Goal: Task Accomplishment & Management: Manage account settings

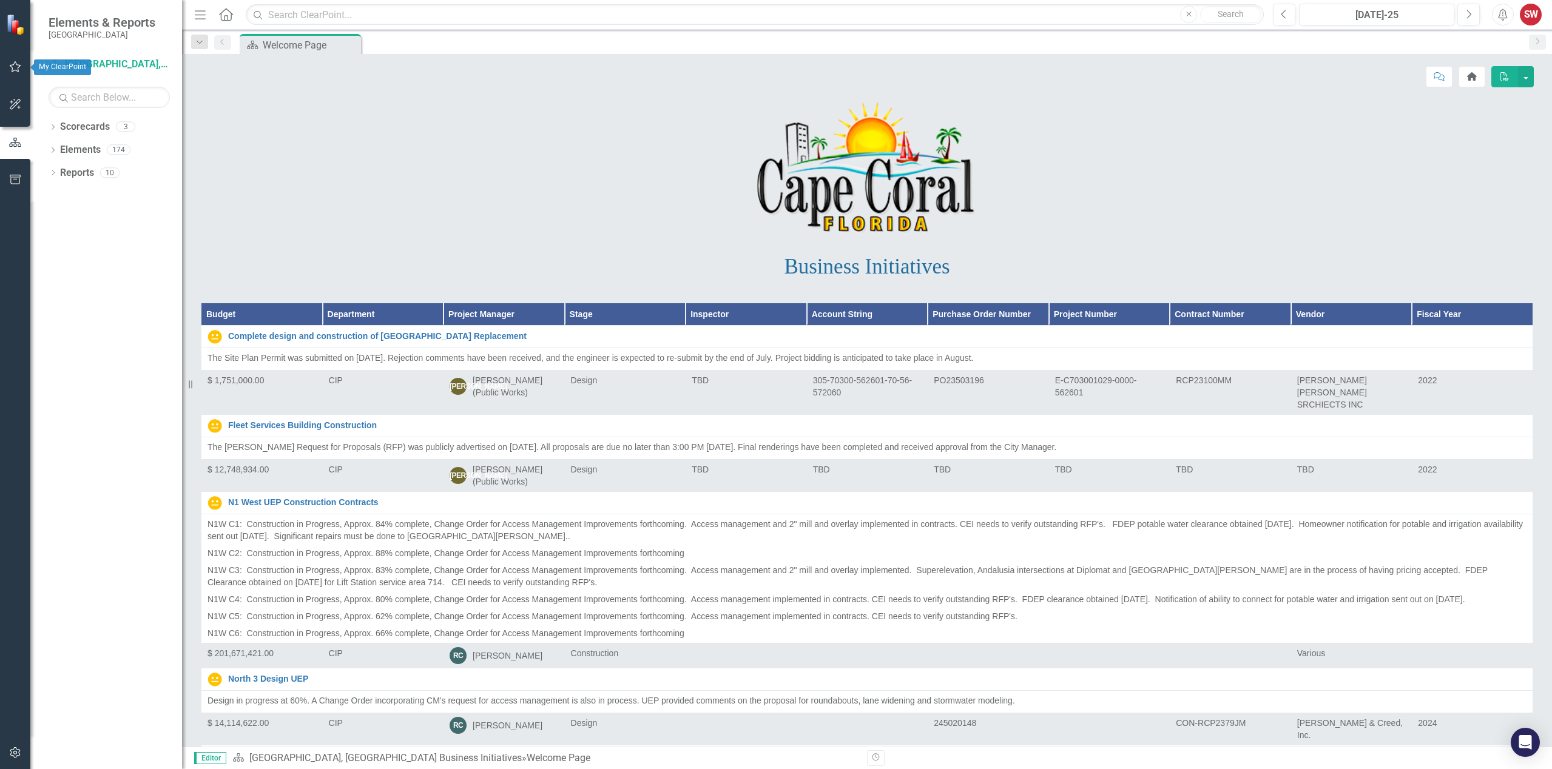
click at [16, 67] on icon "button" at bounding box center [15, 67] width 13 height 10
click at [70, 123] on div "Activities My Updates My Favorites My Scorecard" at bounding box center [109, 147] width 121 height 86
click at [76, 138] on link "My Updates" at bounding box center [109, 134] width 121 height 14
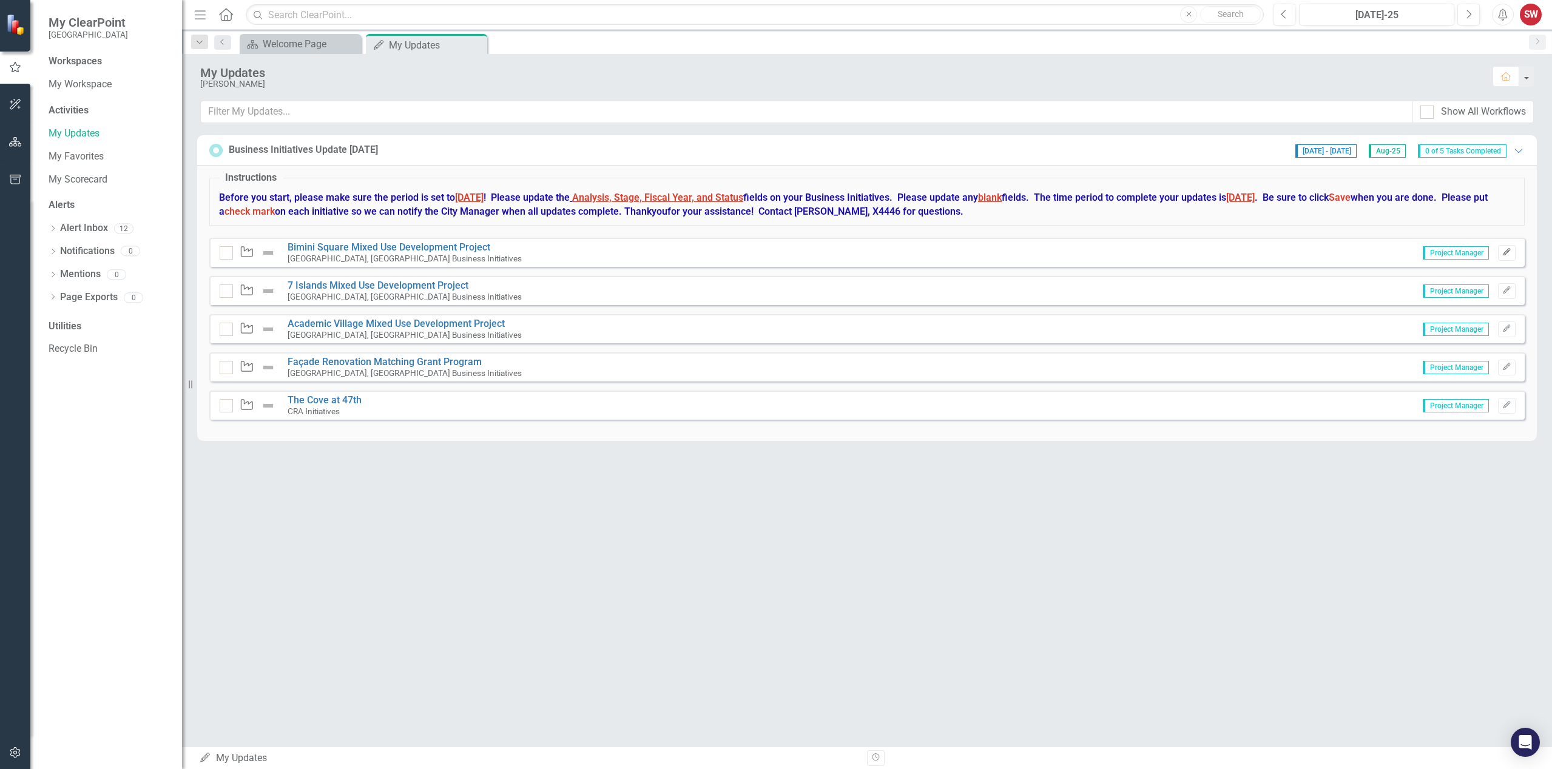
click at [1509, 252] on icon "Edit" at bounding box center [1506, 252] width 9 height 7
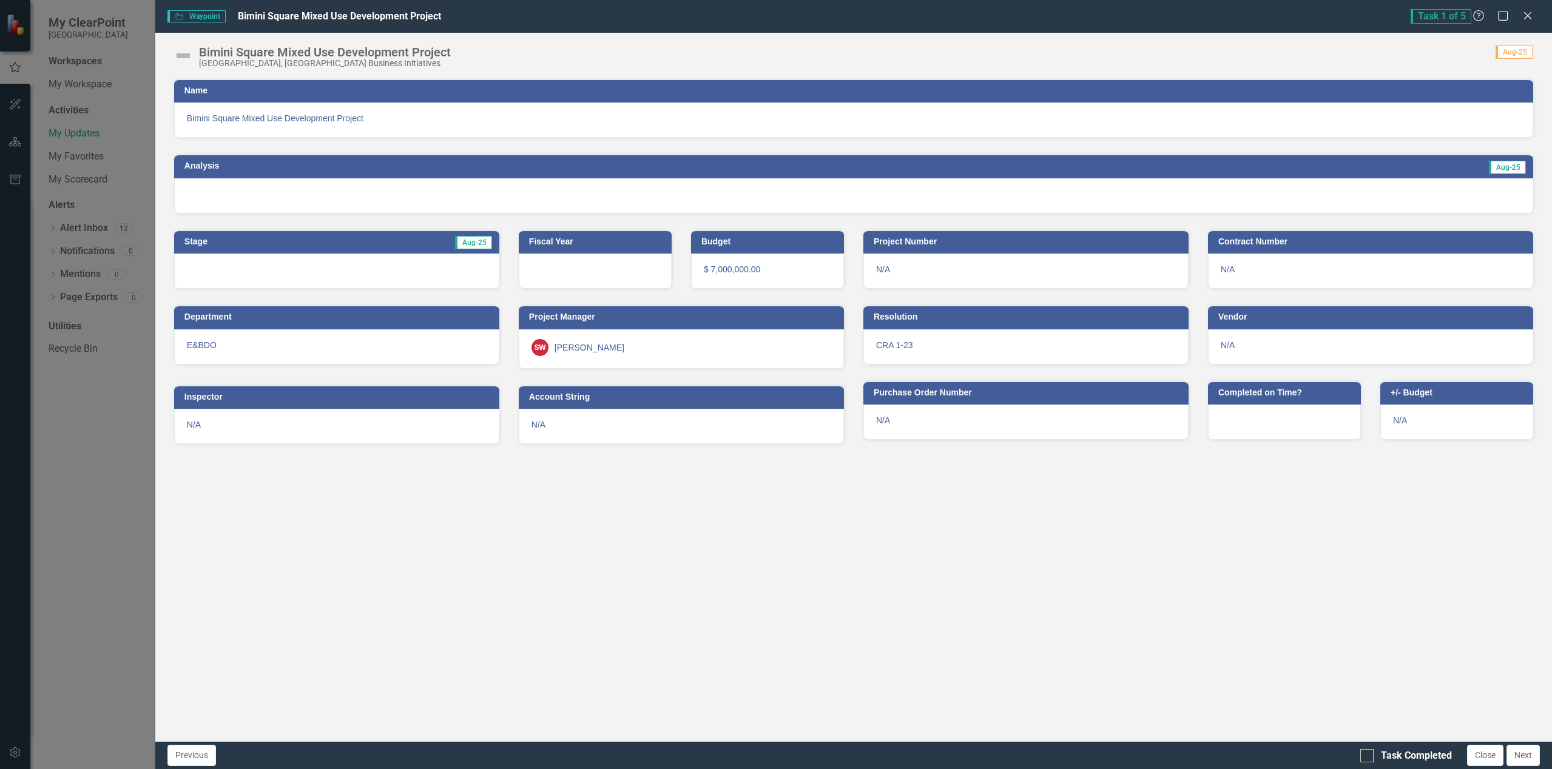
click at [1517, 167] on span "Aug-25" at bounding box center [1507, 167] width 37 height 13
click at [1507, 169] on span "Aug-25" at bounding box center [1507, 167] width 37 height 13
click at [1487, 188] on div at bounding box center [853, 195] width 1359 height 35
click at [474, 198] on div at bounding box center [853, 195] width 1359 height 35
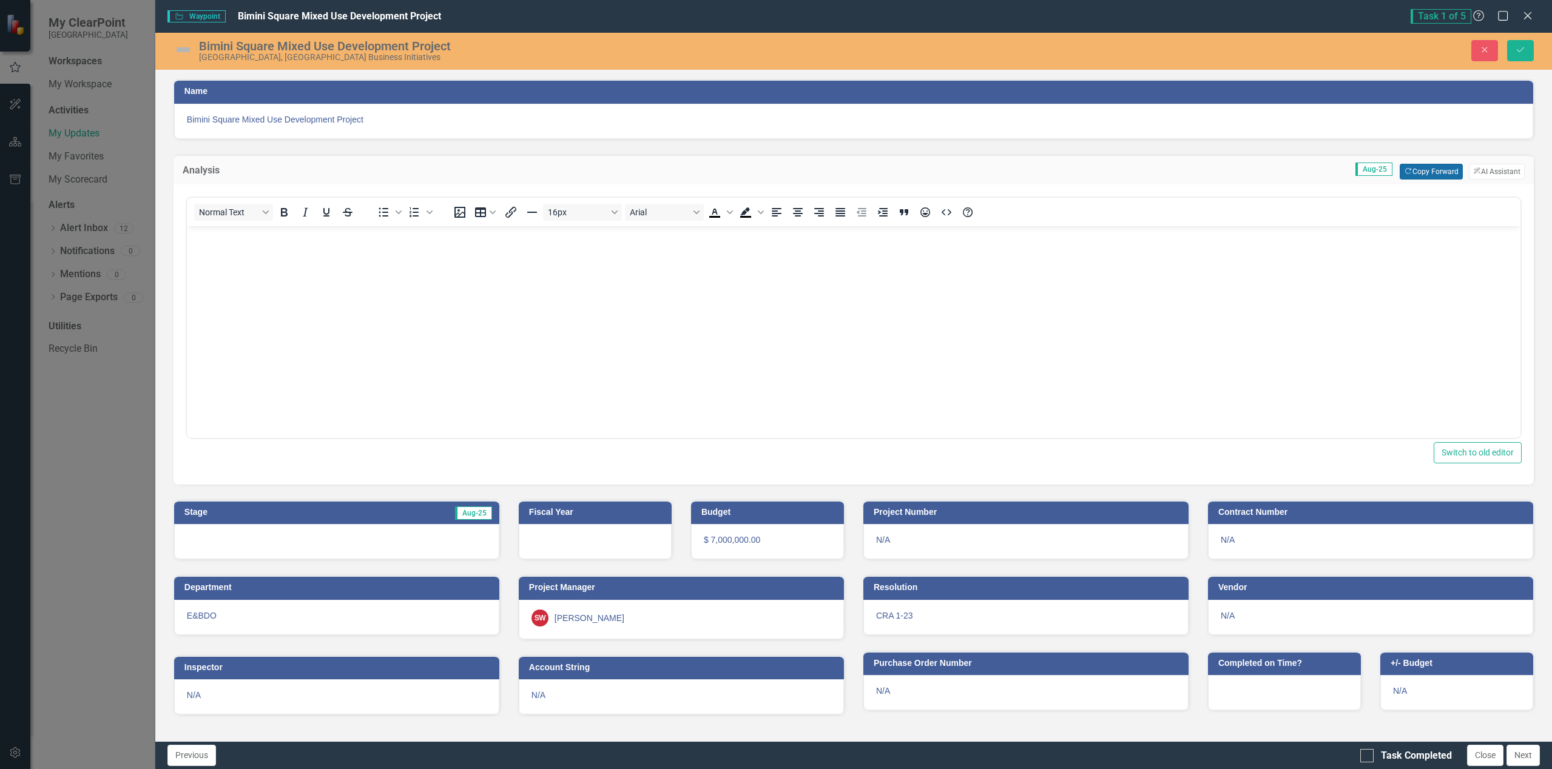
click at [1426, 173] on button "Copy Forward Copy Forward" at bounding box center [1431, 172] width 62 height 16
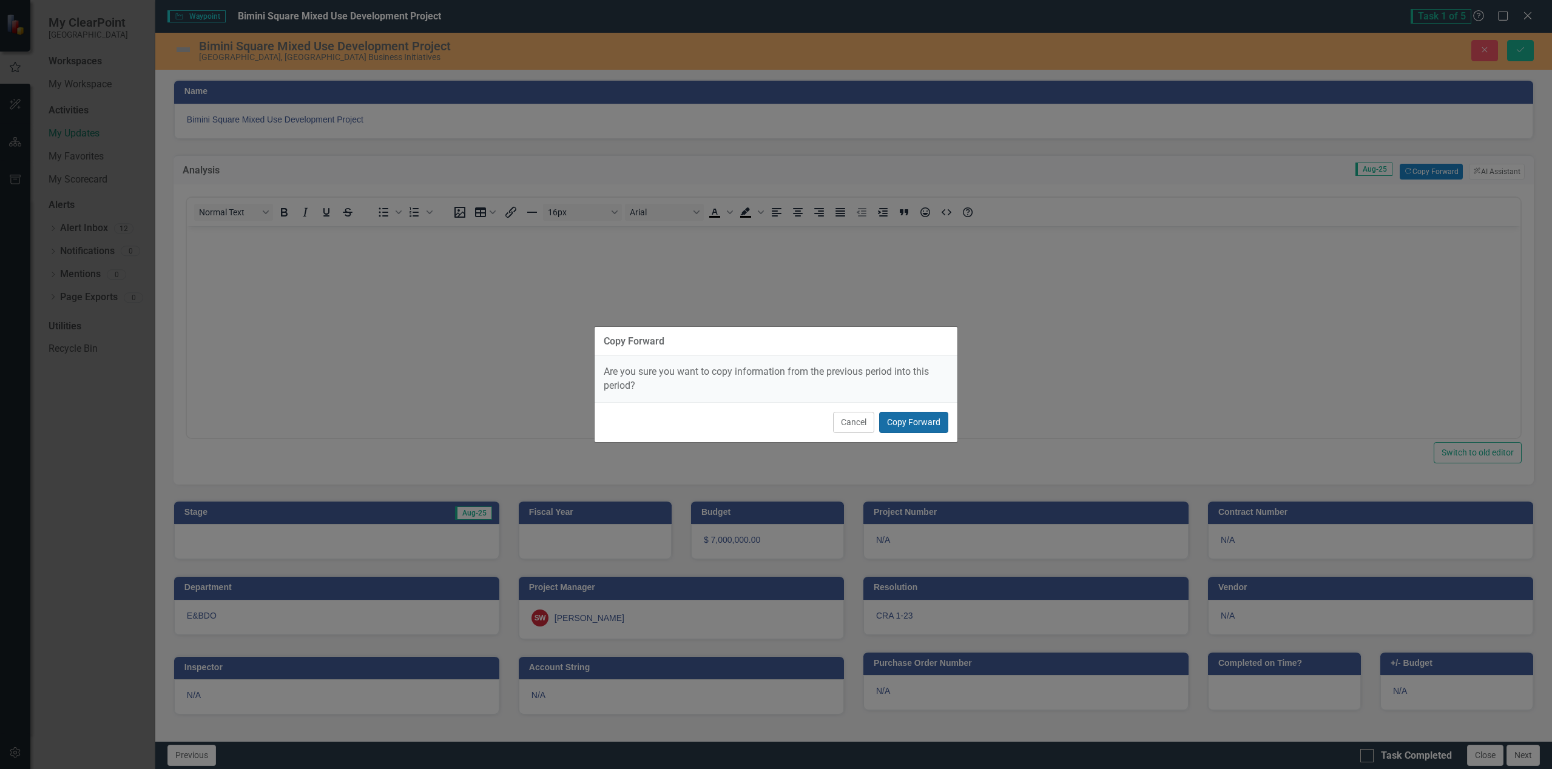
click at [921, 418] on button "Copy Forward" at bounding box center [913, 422] width 69 height 21
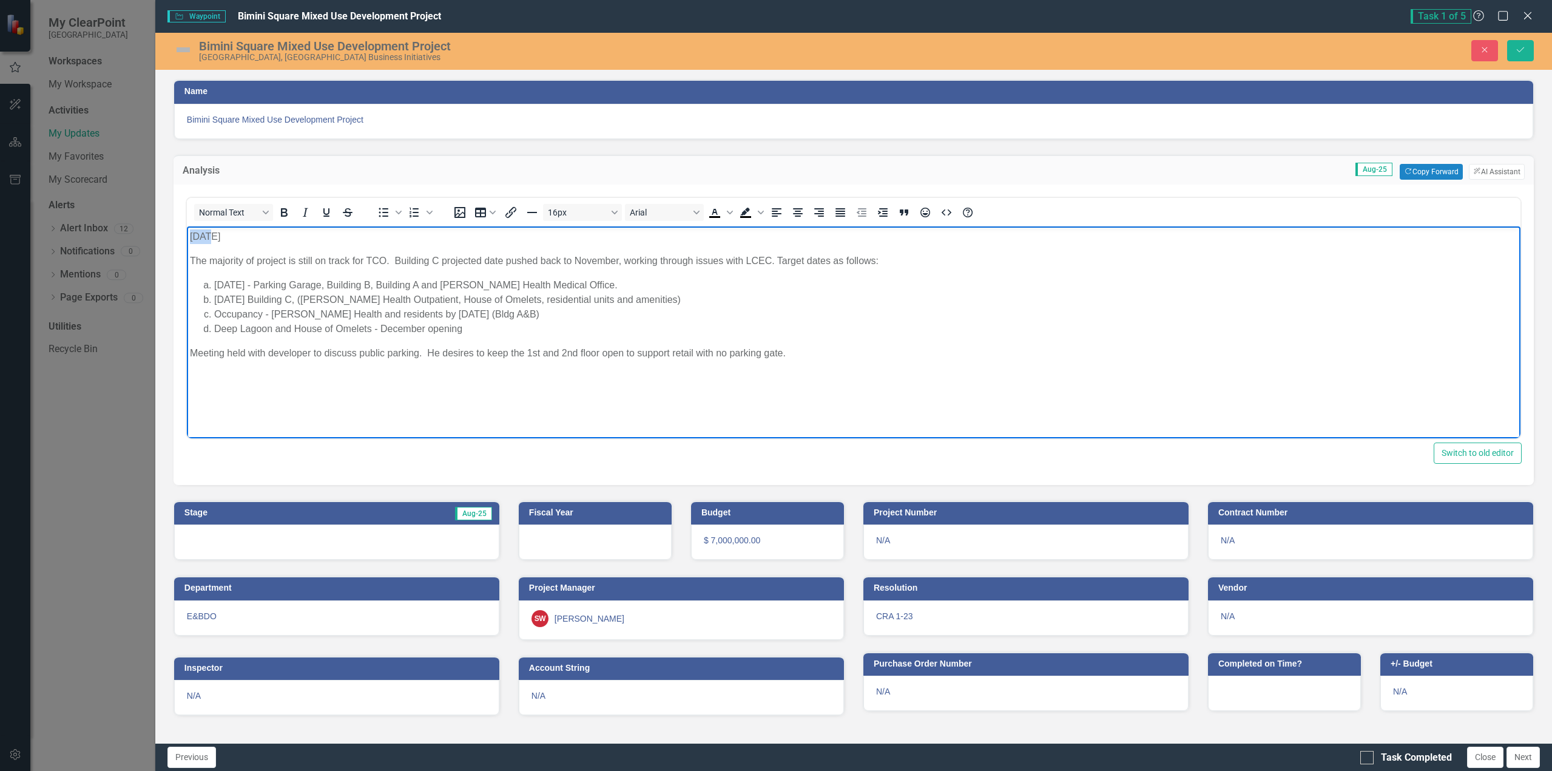
drag, startPoint x: 207, startPoint y: 236, endPoint x: 183, endPoint y: 236, distance: 24.3
click at [186, 236] on html "[DATE] The majority of project is still on track for TCO. Building C projected …" at bounding box center [853, 317] width 1334 height 182
drag, startPoint x: 245, startPoint y: 283, endPoint x: 214, endPoint y: 285, distance: 31.0
click at [214, 285] on li "[DATE] - Parking Garage, Building B, Building A and [PERSON_NAME] Health Medica…" at bounding box center [865, 284] width 1303 height 15
click at [589, 285] on li "Sept/[DATE] - Parking Garage, Building B, Building A and [PERSON_NAME] Health M…" at bounding box center [865, 284] width 1303 height 15
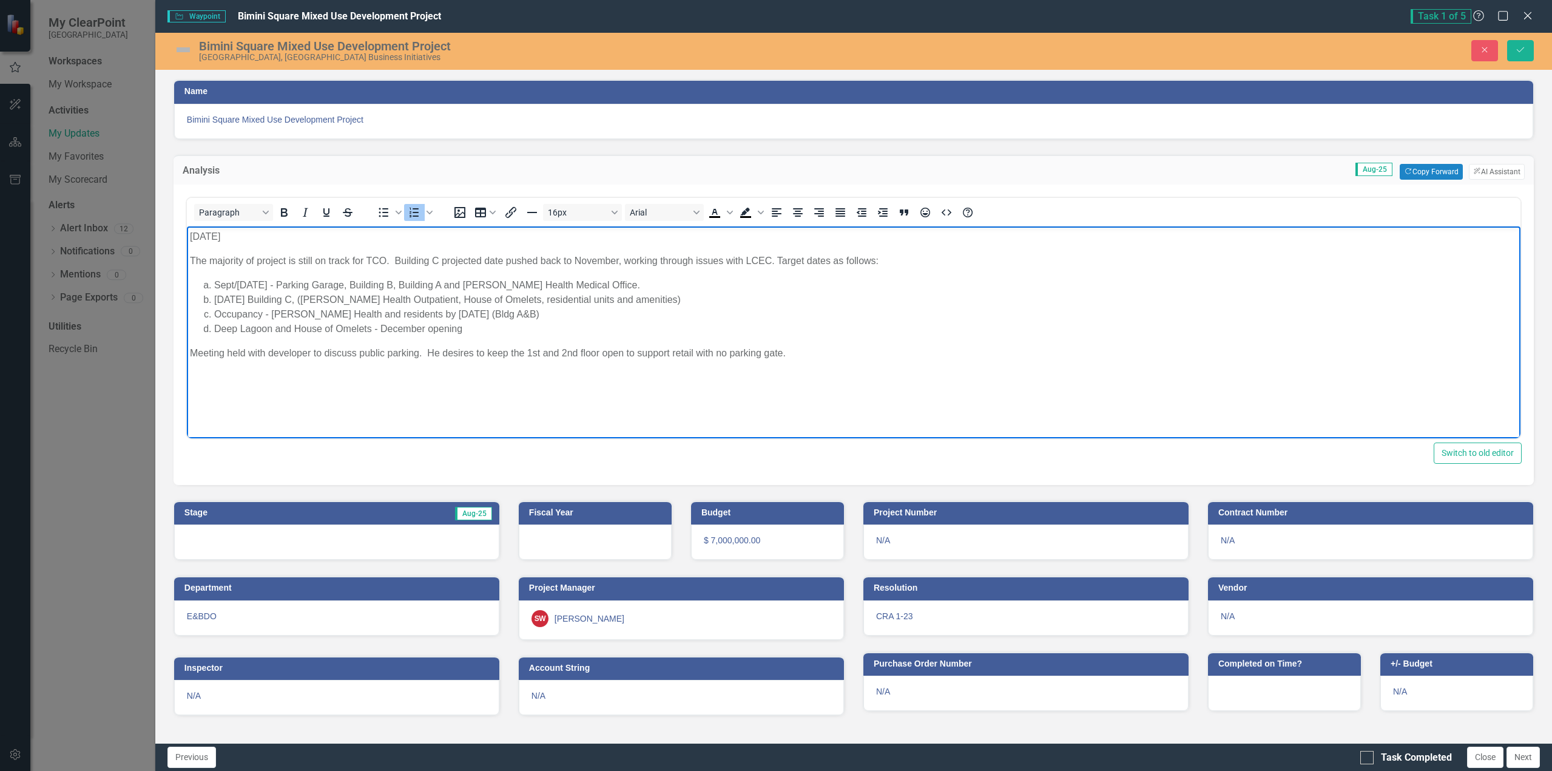
click at [320, 313] on li "Occupancy - [PERSON_NAME] Health and residents by [DATE] (Bldg A&B)" at bounding box center [865, 313] width 1303 height 15
click at [263, 314] on li "Occupancy - [PERSON_NAME] Health Medical Office and residents by [DATE] (Bldg A…" at bounding box center [865, 313] width 1303 height 15
click at [216, 313] on li "Occupancy [PERSON_NAME] Health Medical Office - [PERSON_NAME] Health Medical Of…" at bounding box center [865, 313] width 1303 height 15
drag, startPoint x: 420, startPoint y: 312, endPoint x: 427, endPoint y: 305, distance: 9.9
click at [423, 309] on li "Limited Occupancy [PERSON_NAME] Health Medical Office - [PERSON_NAME] Health Me…" at bounding box center [865, 313] width 1303 height 15
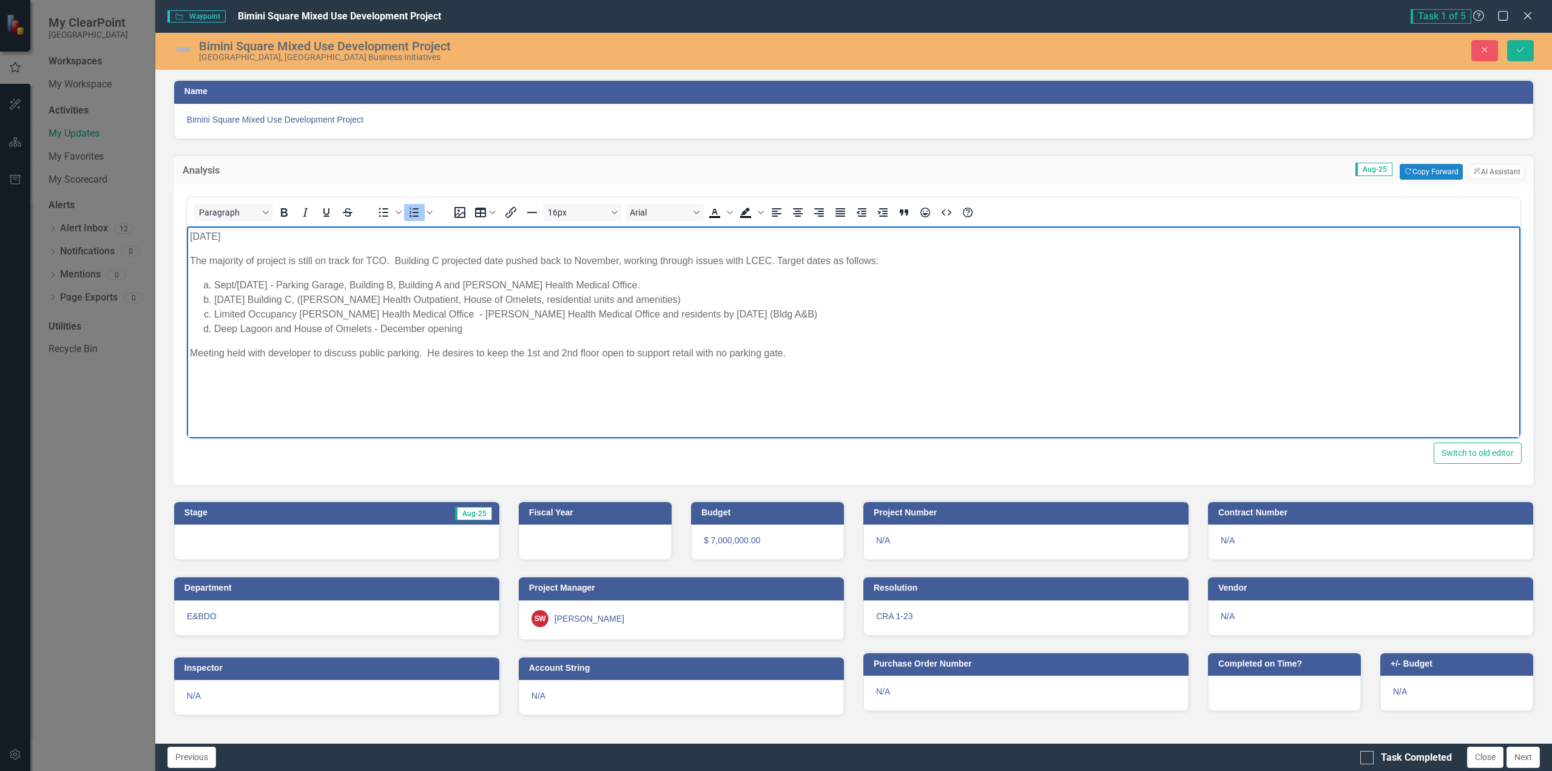
click at [531, 314] on li "Limited Occupancy [PERSON_NAME] Health Medical Office - [PERSON_NAME] Health Me…" at bounding box center [865, 313] width 1303 height 15
click at [409, 313] on li "Limited Occupancy [PERSON_NAME] Health Medical Office - [PERSON_NAME] Health Me…" at bounding box center [865, 313] width 1303 height 15
drag, startPoint x: 581, startPoint y: 312, endPoint x: 471, endPoint y: 311, distance: 110.4
click at [471, 311] on li "Limited Occupancy [PERSON_NAME] Health Medical Office/ Building A - [PERSON_NAM…" at bounding box center [865, 313] width 1303 height 15
click at [497, 313] on li "Limited Occupancy [PERSON_NAME] Health Medical Office/ Building A - staff only …" at bounding box center [865, 313] width 1303 height 15
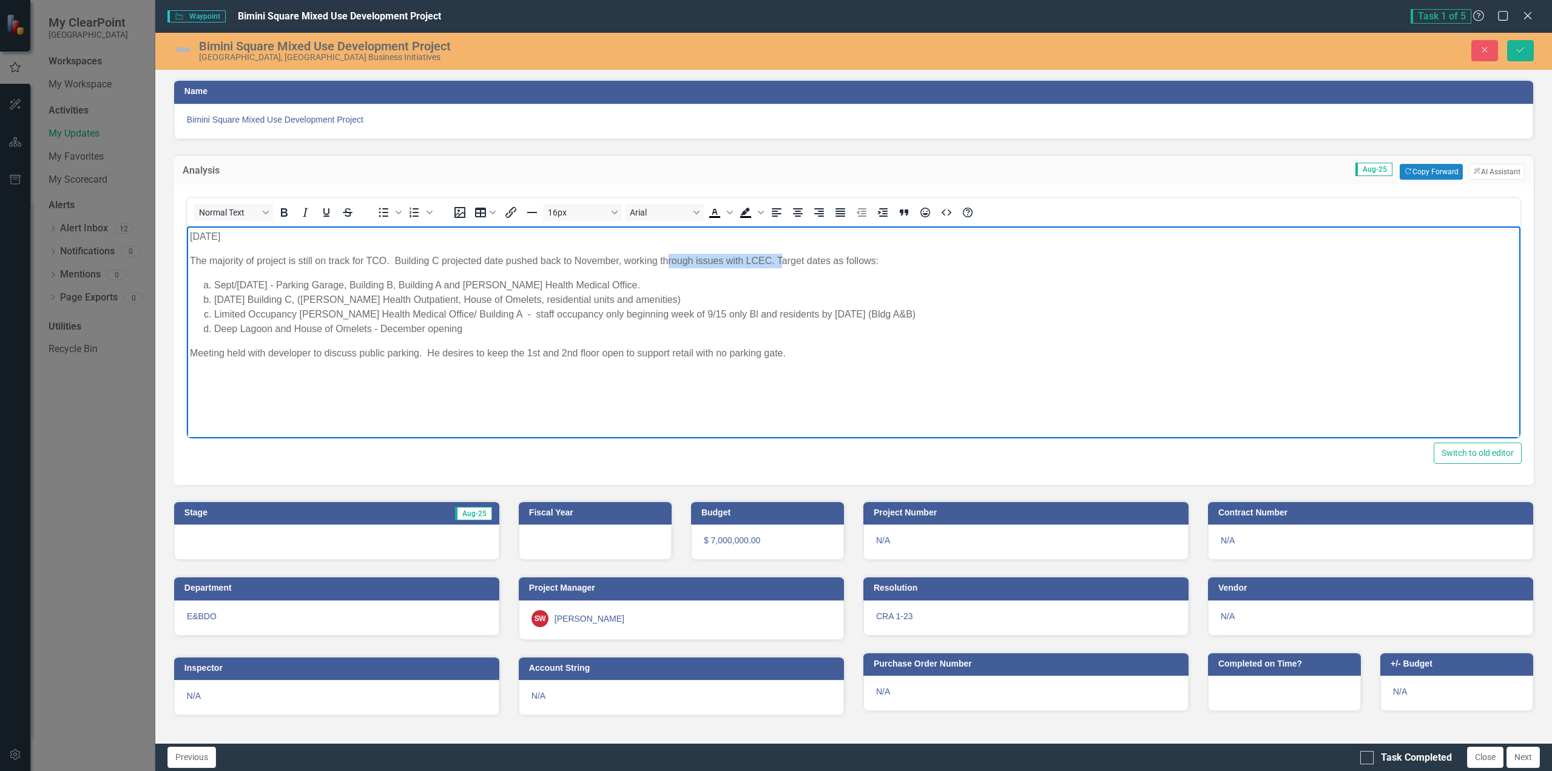
drag, startPoint x: 779, startPoint y: 261, endPoint x: 666, endPoint y: 262, distance: 112.9
click at [666, 262] on p "The majority of project is still on track for TCO. Building C projected date pu…" at bounding box center [853, 260] width 1328 height 15
click at [741, 262] on p "The majority of project is still on track for TCO. Building C projected date pu…" at bounding box center [853, 260] width 1328 height 15
click at [774, 260] on p "The majority of project is still on track for TCO. Building C projected date pu…" at bounding box center [853, 260] width 1328 height 15
drag, startPoint x: 778, startPoint y: 260, endPoint x: 392, endPoint y: 265, distance: 386.5
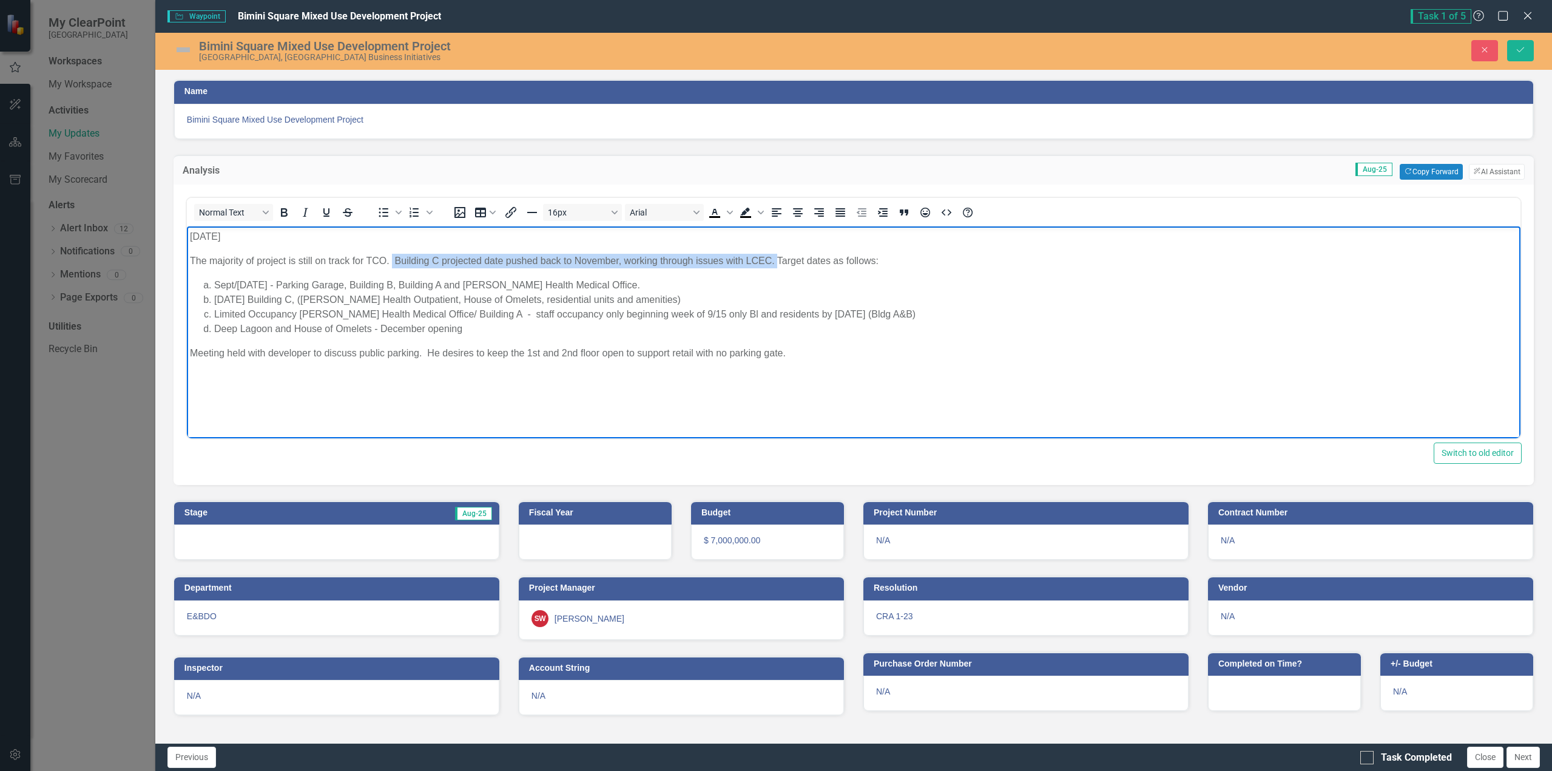
click at [392, 265] on p "The majority of project is still on track for TCO. Building C projected date pu…" at bounding box center [853, 260] width 1328 height 15
click at [294, 257] on p "The majority of project is still on track for TCO. Target dates as follows:" at bounding box center [853, 260] width 1328 height 15
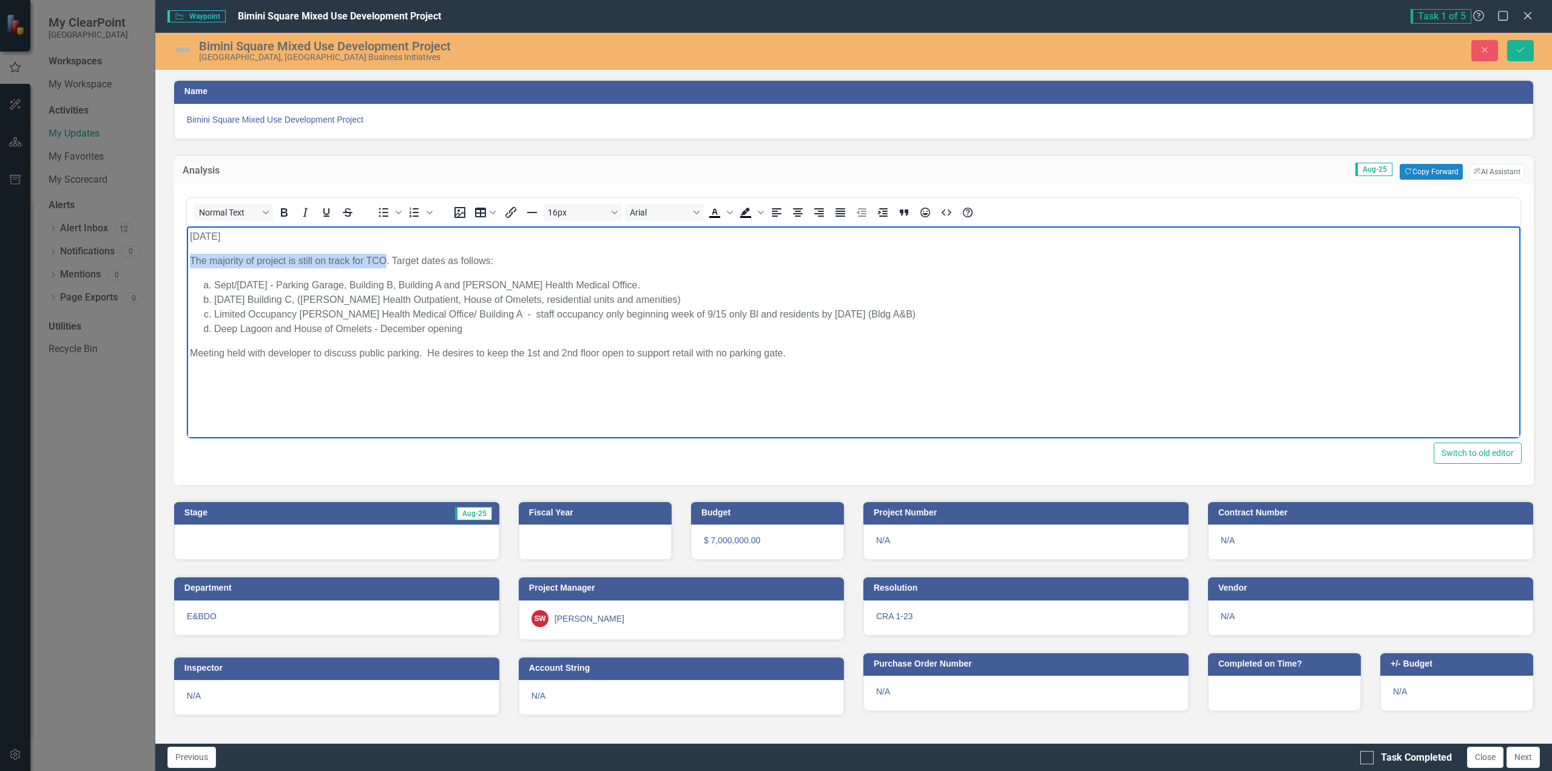
drag, startPoint x: 189, startPoint y: 261, endPoint x: 384, endPoint y: 257, distance: 194.8
click at [384, 257] on p "The majority of project is still on track for TCO. Target dates as follows:" at bounding box center [853, 260] width 1328 height 15
click at [393, 263] on p "Projected TCO dates delayed. Target dates as follows:" at bounding box center [853, 260] width 1328 height 15
click at [283, 258] on p "Projected TCO dates delayed. Target dates as follows:" at bounding box center [853, 260] width 1328 height 15
click at [316, 260] on p "Projected TCO dates delayed. Target dates as follows:" at bounding box center [853, 260] width 1328 height 15
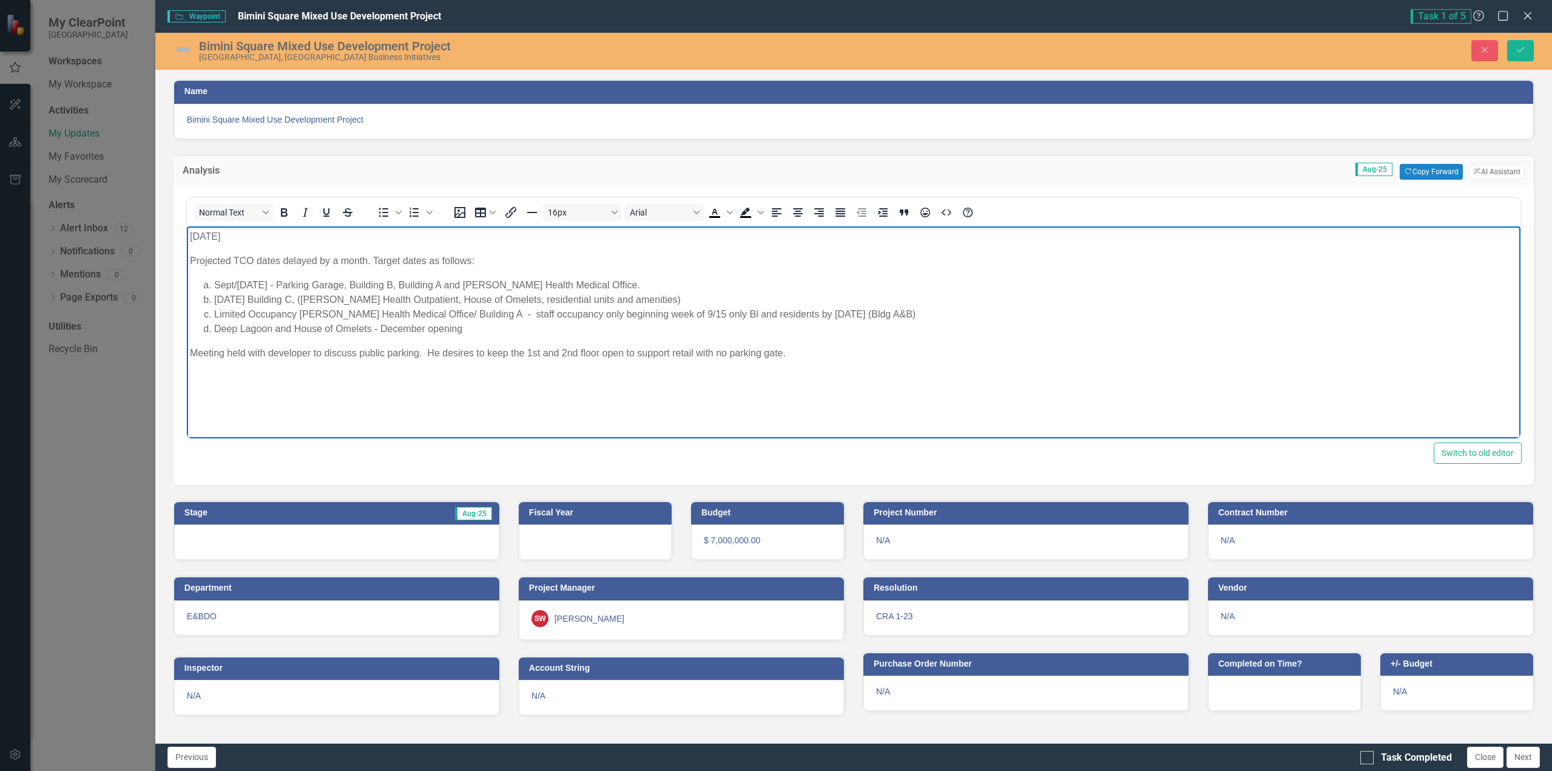
click at [377, 257] on p "Projected TCO dates delayed by a month. Target dates as follows:" at bounding box center [853, 260] width 1328 height 15
click at [374, 261] on p "Projected TCO dates delayed by a month. Target dates as follows:" at bounding box center [853, 260] width 1328 height 15
click at [442, 260] on p "Projected TCO dates delayed by a month. New target dates as follows:" at bounding box center [853, 260] width 1328 height 15
click at [504, 258] on p "Projected TCO dates delayed by a month. New target dates as follows:" at bounding box center [853, 260] width 1328 height 15
click at [189, 259] on p "Projected TCO dates delayed by a month. New target dates as follows:" at bounding box center [853, 260] width 1328 height 15
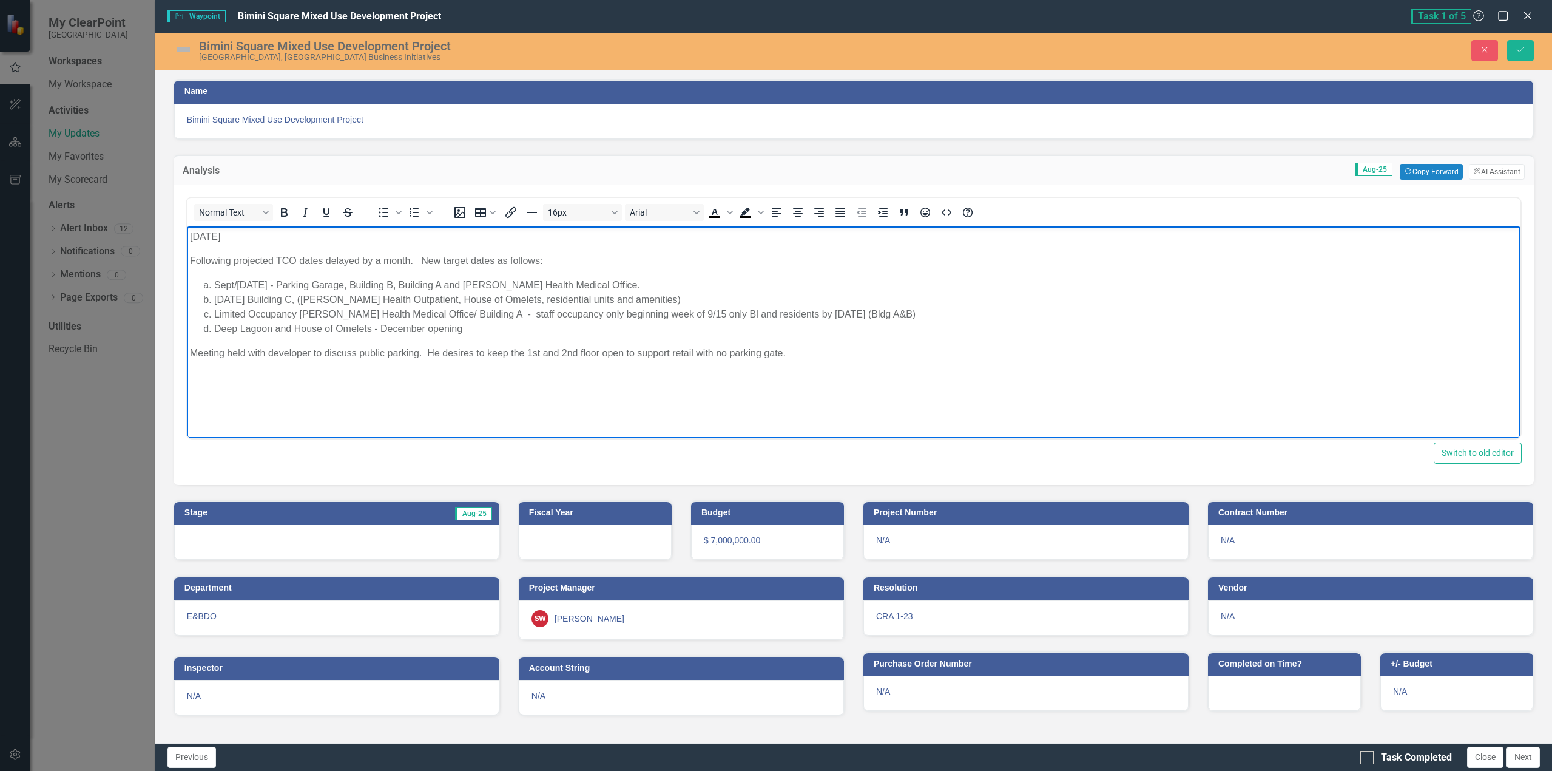
click at [657, 297] on li "[DATE] Building C, ([PERSON_NAME] Health Outpatient, House of Omelets, resident…" at bounding box center [865, 299] width 1303 height 15
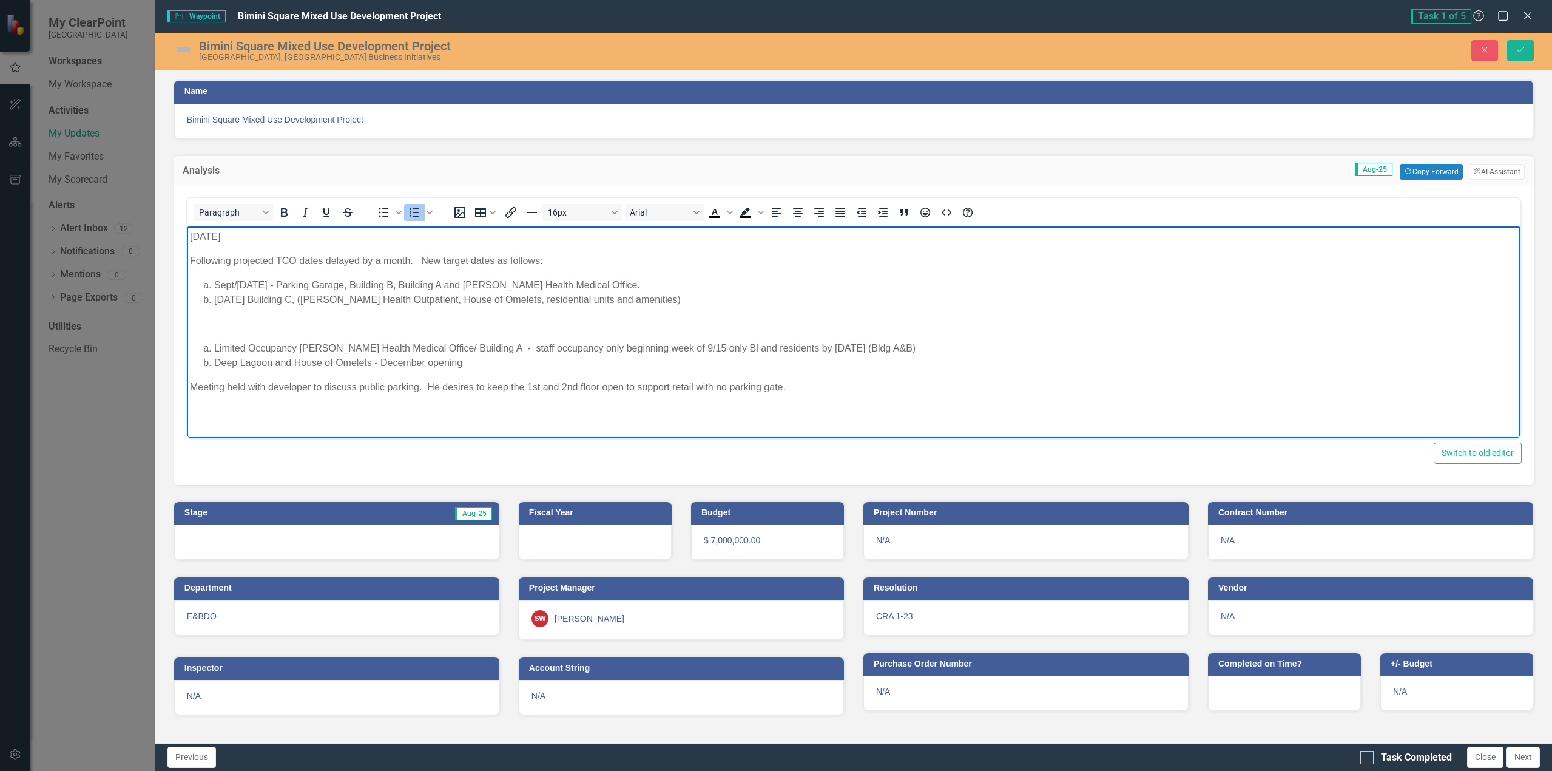
click at [214, 345] on li "Limited Occupancy [PERSON_NAME] Health Medical Office/ Building A - staff occup…" at bounding box center [865, 347] width 1303 height 15
click at [215, 368] on li "Deep Lagoon and House of Omelets - December opening" at bounding box center [865, 372] width 1303 height 15
click at [191, 325] on p "Rich Text Area. Press ALT-0 for help." at bounding box center [853, 323] width 1328 height 15
drag, startPoint x: 391, startPoint y: 325, endPoint x: 175, endPoint y: 322, distance: 216.0
click at [186, 322] on html "[DATE] Following projected TCO dates delayed by a month. New target dates as fo…" at bounding box center [853, 333] width 1334 height 215
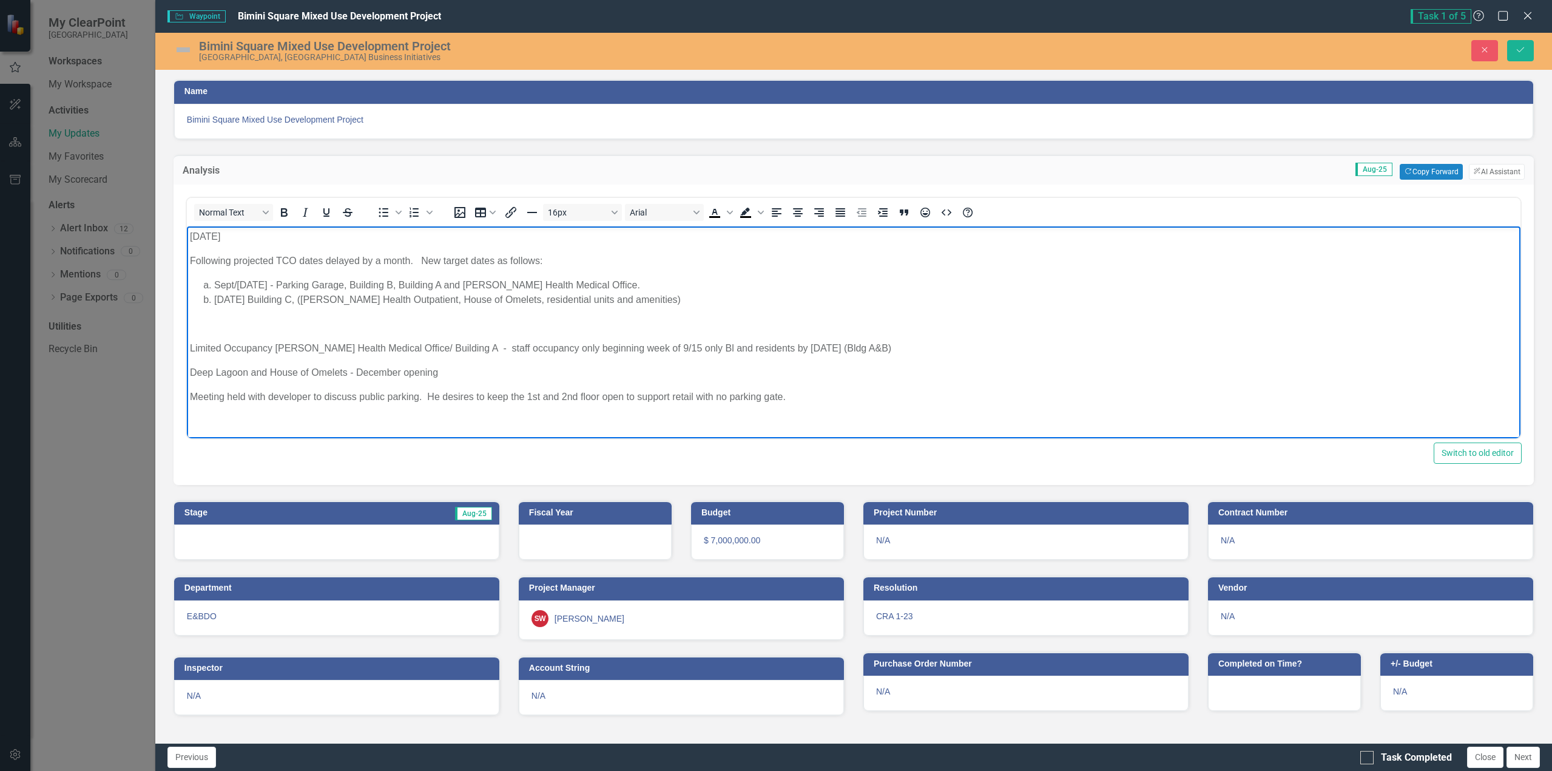
click at [190, 346] on p "Limited Occupancy [PERSON_NAME] Health Medical Office/ Building A - staff occup…" at bounding box center [853, 347] width 1328 height 15
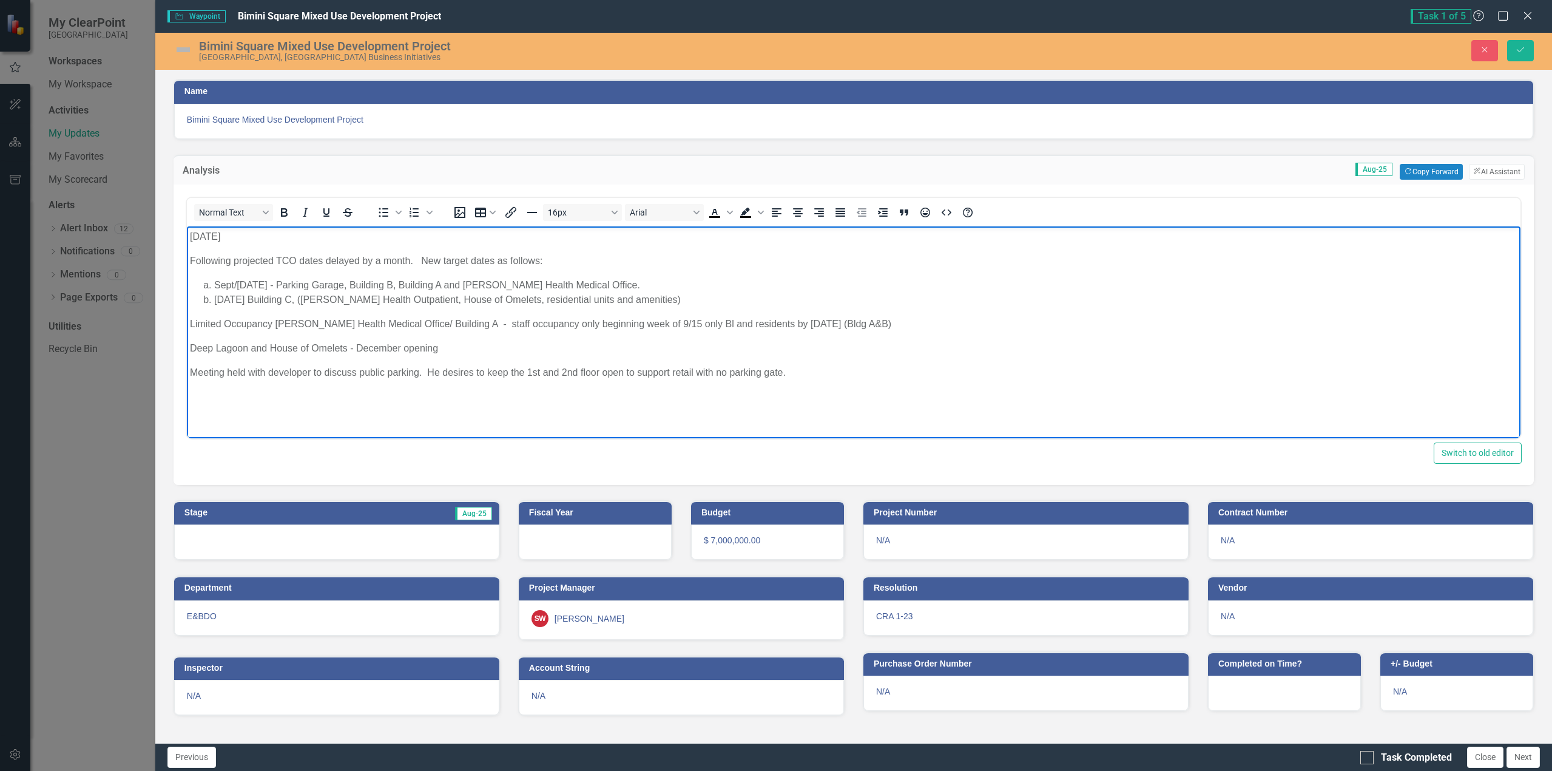
click at [841, 326] on p "Limited Occupancy [PERSON_NAME] Health Medical Office/ Building A - staff occup…" at bounding box center [853, 323] width 1328 height 15
click at [480, 352] on p "Completion of lift stations needed for final CO" at bounding box center [853, 347] width 1328 height 15
click at [445, 398] on p "Meeting held with developer to discuss public parking. He desires to keep the 1…" at bounding box center [853, 396] width 1328 height 15
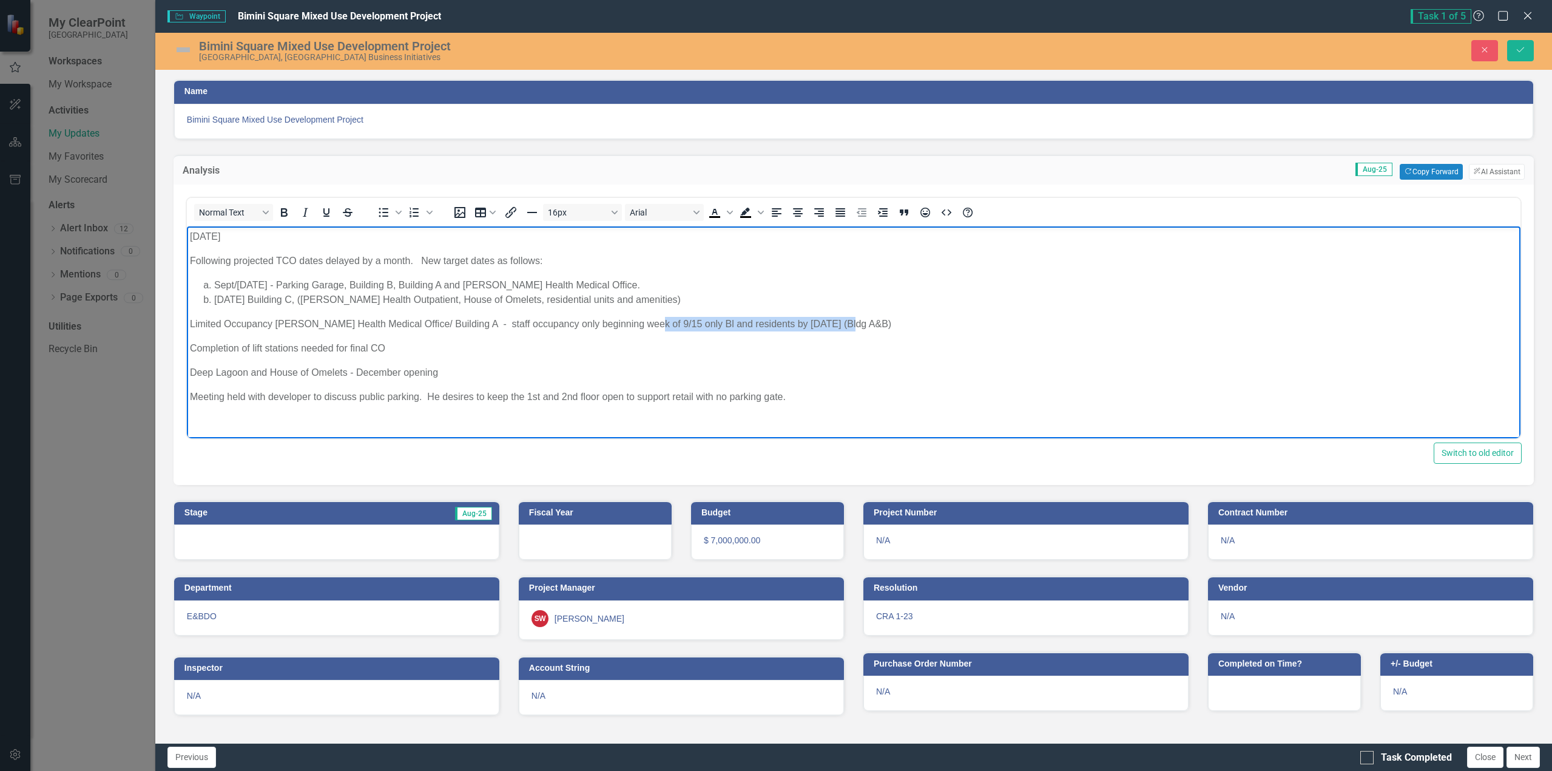
drag, startPoint x: 845, startPoint y: 323, endPoint x: 641, endPoint y: 325, distance: 203.9
click at [641, 325] on p "Limited Occupancy [PERSON_NAME] Health Medical Office/ Building A - staff occup…" at bounding box center [853, 323] width 1328 height 15
click at [759, 393] on p "Meeting held with developer to discuss public parking. He desires to keep the 1…" at bounding box center [853, 396] width 1328 height 15
click at [792, 396] on p "Meeting held with developer to discuss public parking. He desires to keep the 1…" at bounding box center [853, 396] width 1328 height 15
click at [285, 297] on li "[DATE] Building C, ([PERSON_NAME] Health Outpatient, House of Omelets, resident…" at bounding box center [865, 299] width 1303 height 15
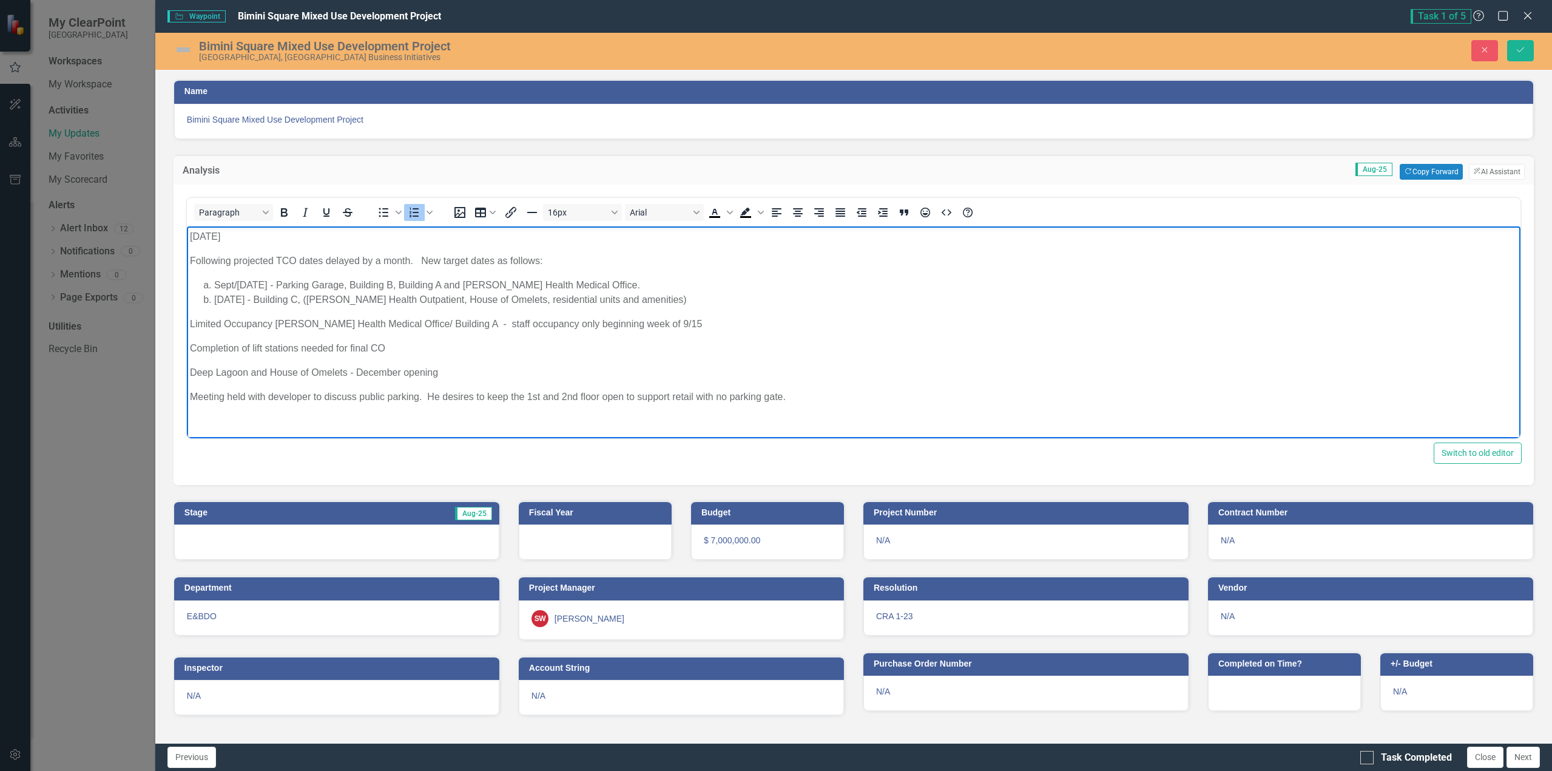
drag, startPoint x: 340, startPoint y: 299, endPoint x: 345, endPoint y: 291, distance: 8.8
click at [341, 297] on li "[DATE] - Building C, ([PERSON_NAME] Health Outpatient, House of Omelets, reside…" at bounding box center [865, 299] width 1303 height 15
click at [667, 298] on li "[DATE] - Building C ([PERSON_NAME] Health Outpatient, House of Omelets, residen…" at bounding box center [865, 299] width 1303 height 15
click at [357, 371] on p "Deep Lagoon and House of Omelets - December opening" at bounding box center [853, 372] width 1328 height 15
click at [504, 371] on p "Deep Lagoon and House of Omelets - Projected December opening" at bounding box center [853, 372] width 1328 height 15
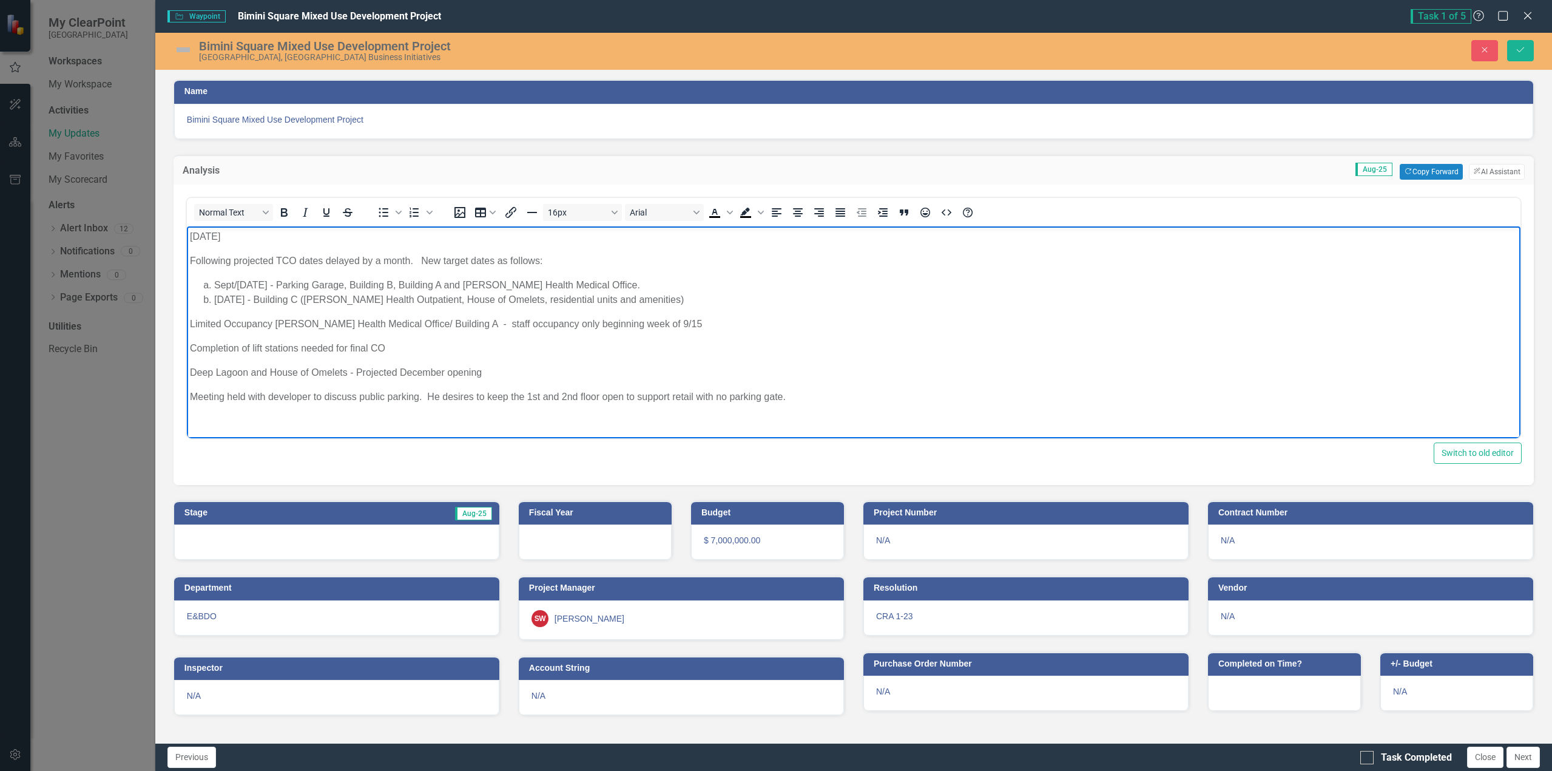
click at [641, 325] on p "Limited Occupancy [PERSON_NAME] Health Medical Office/ Building A - staff occup…" at bounding box center [853, 323] width 1328 height 15
click at [789, 396] on p "Meeting held with developer to discuss public parking. He desires to keep the 1…" at bounding box center [853, 396] width 1328 height 15
drag, startPoint x: 246, startPoint y: 235, endPoint x: 163, endPoint y: 241, distance: 84.0
click at [186, 241] on html "[DATE] Following projected TCO dates delayed by a month. New target dates as fo…" at bounding box center [853, 333] width 1334 height 215
click at [188, 256] on body "Following projected TCO dates delayed by a month. New target dates as follows: …" at bounding box center [853, 333] width 1334 height 215
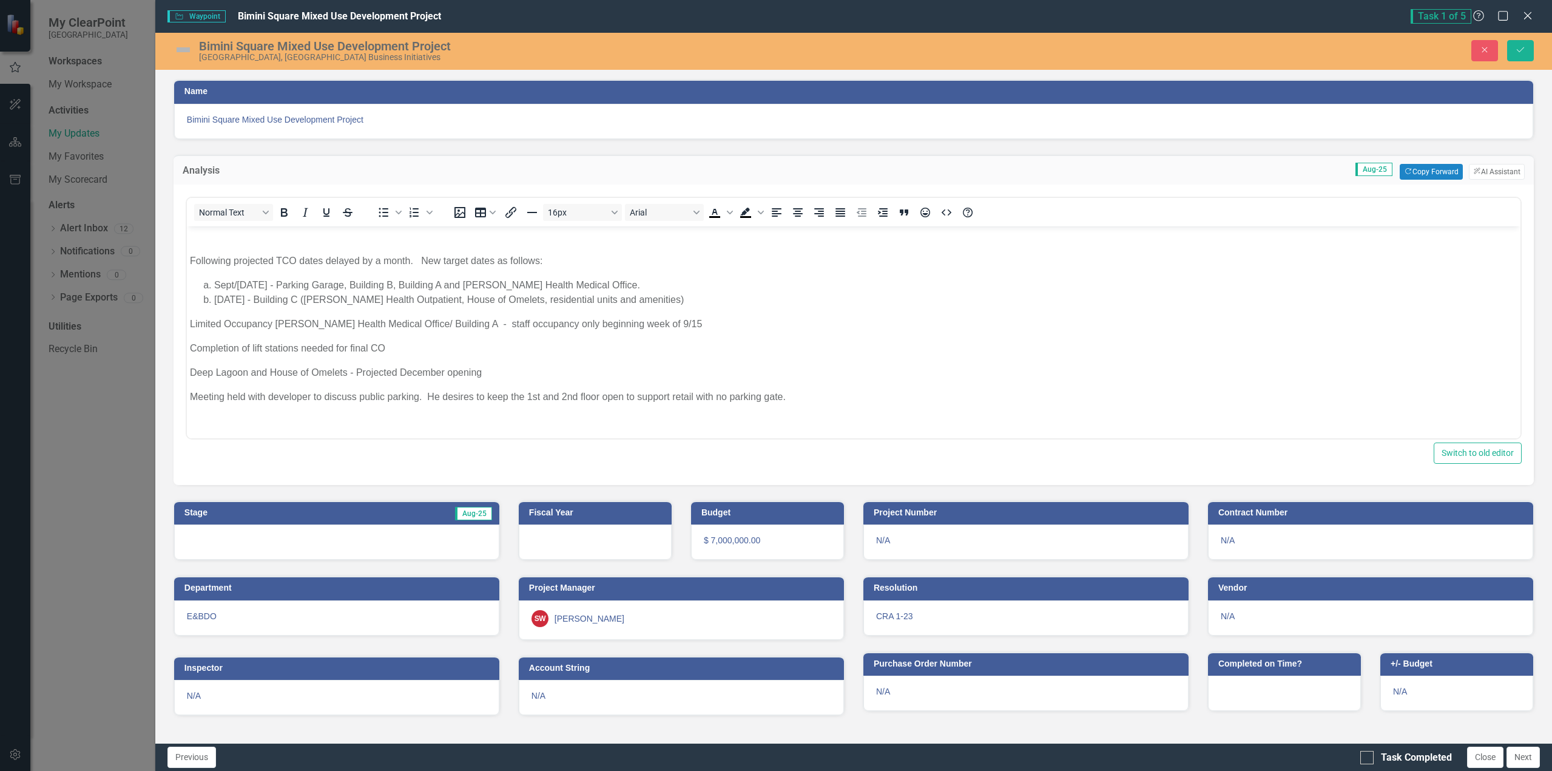
click at [180, 50] on img at bounding box center [183, 49] width 19 height 19
click at [182, 49] on img at bounding box center [183, 49] width 19 height 19
click at [183, 48] on img at bounding box center [183, 49] width 19 height 19
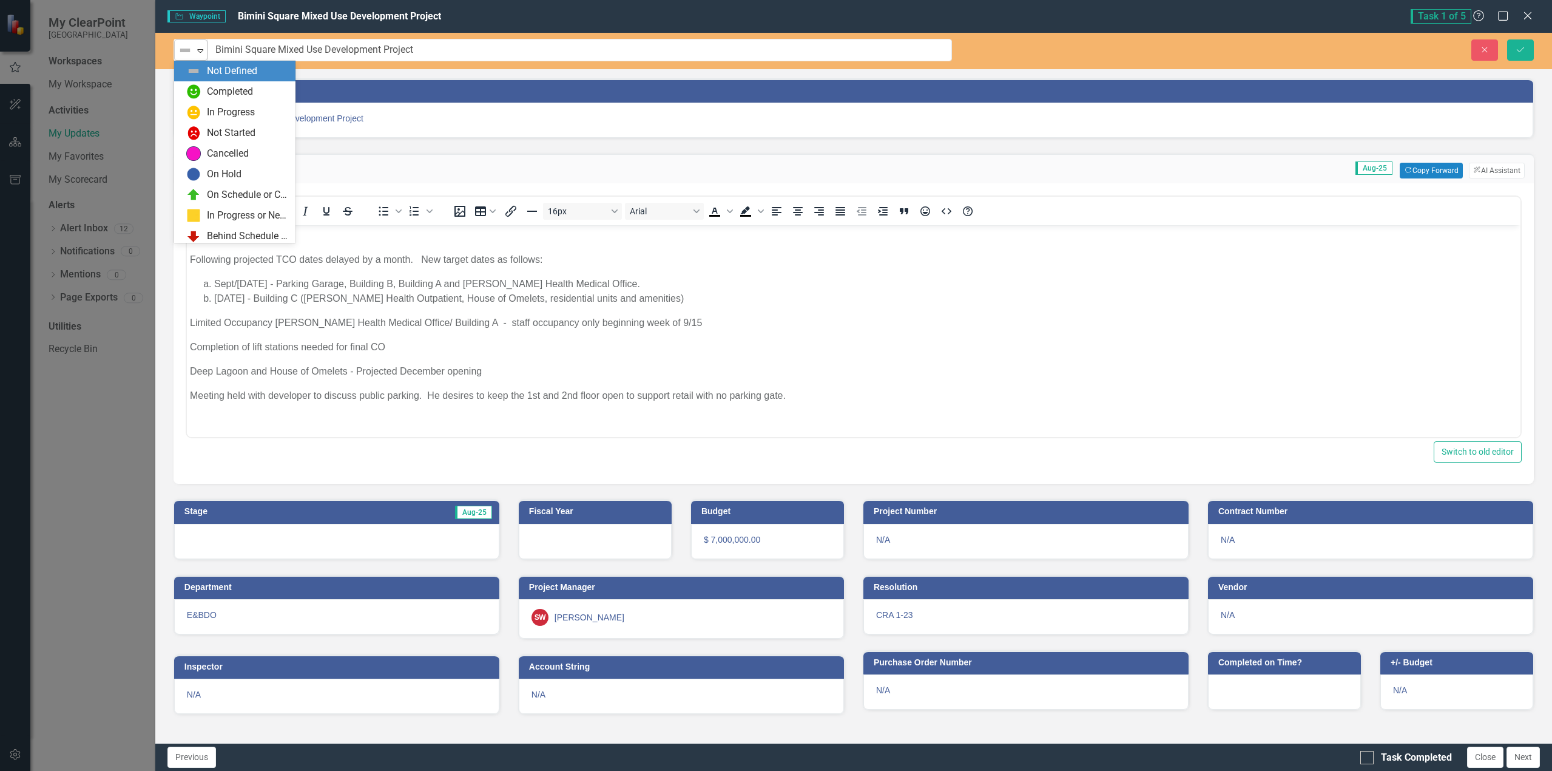
click at [201, 52] on icon "Expand" at bounding box center [200, 51] width 12 height 10
click at [226, 111] on div "In Progress" at bounding box center [231, 113] width 48 height 14
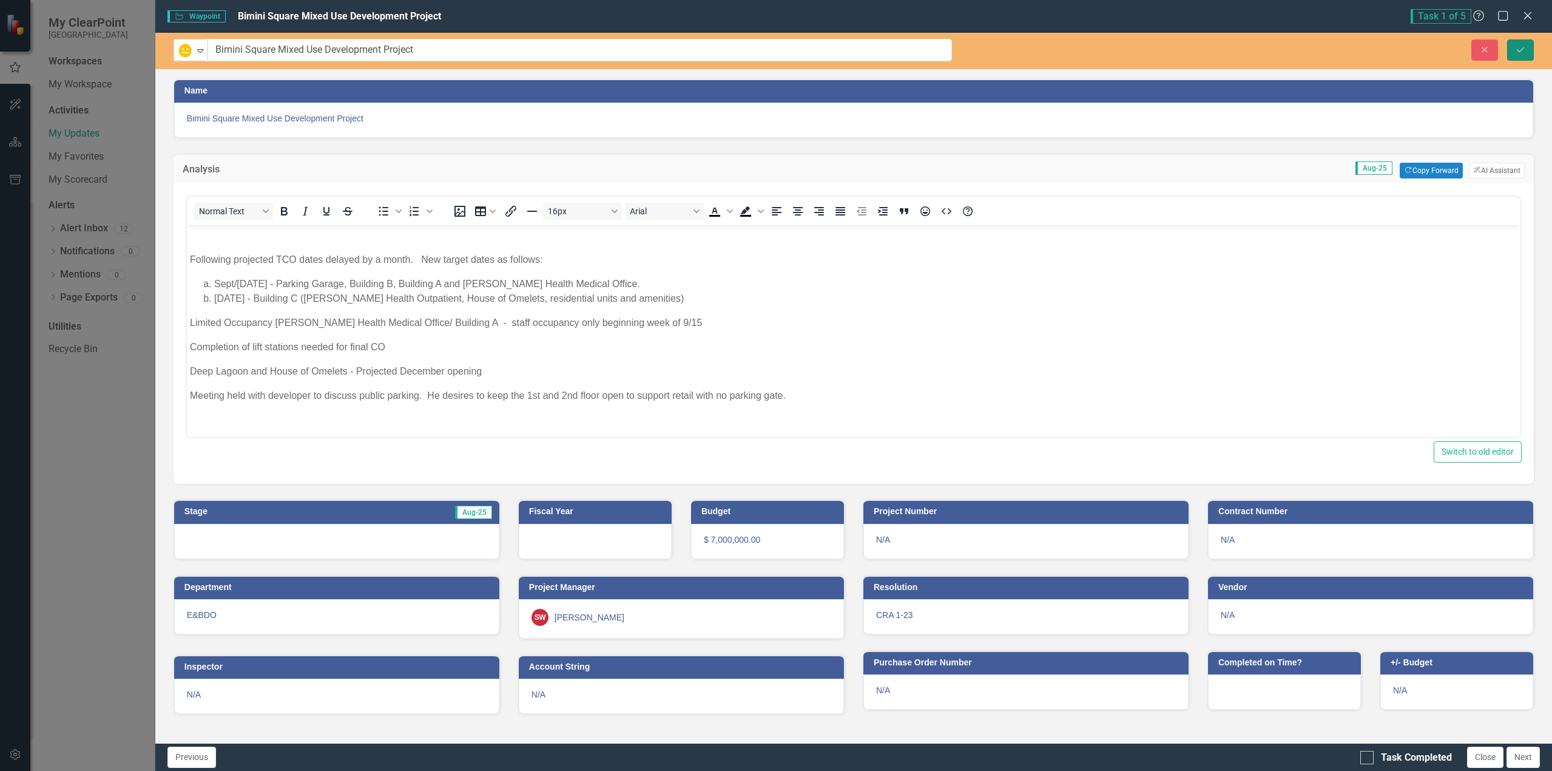
click at [1521, 46] on icon "Save" at bounding box center [1520, 50] width 11 height 8
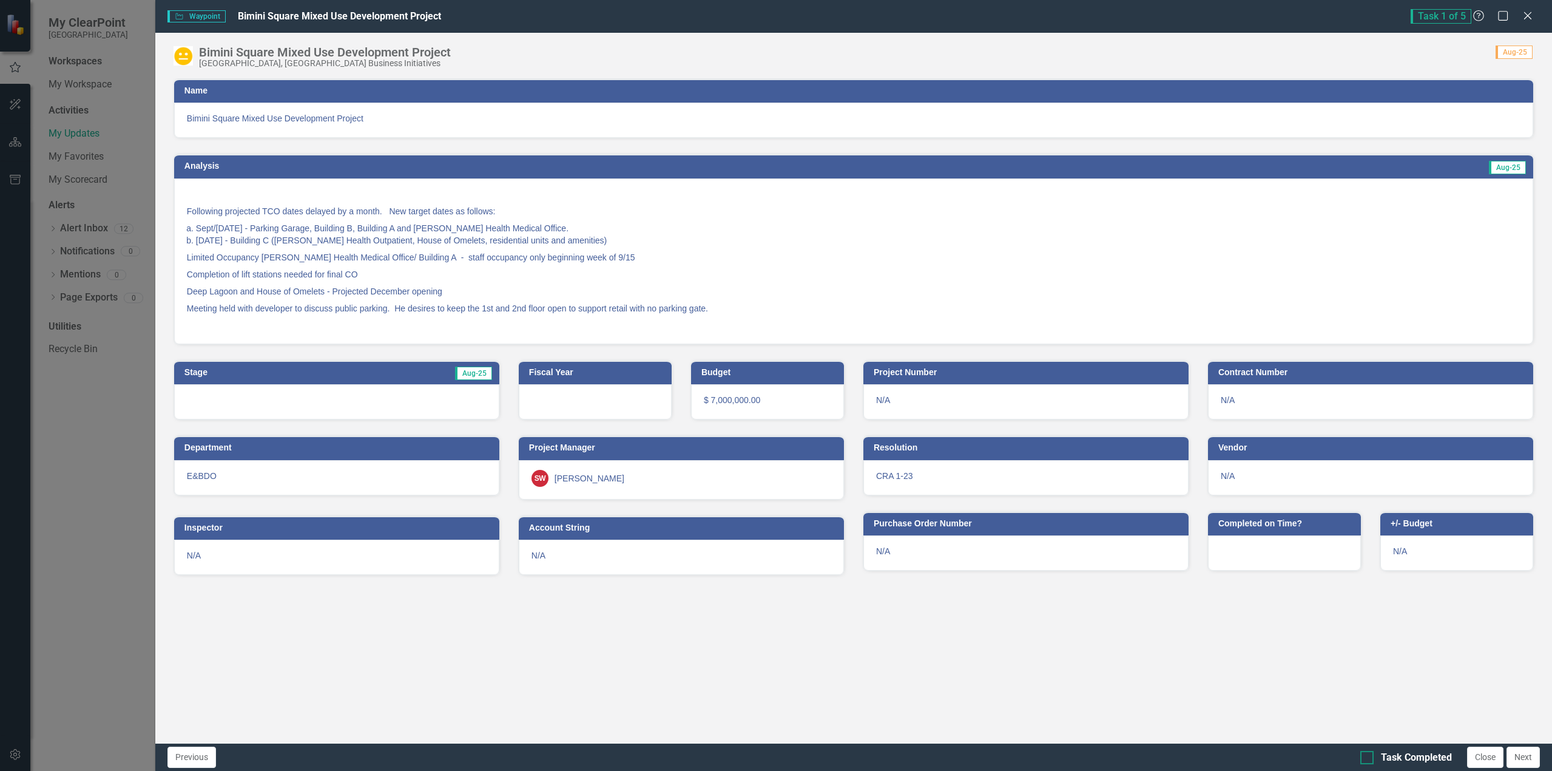
click at [1367, 757] on input "Task Completed" at bounding box center [1364, 755] width 8 height 8
checkbox input "true"
click at [1527, 14] on icon "Close" at bounding box center [1527, 16] width 15 height 12
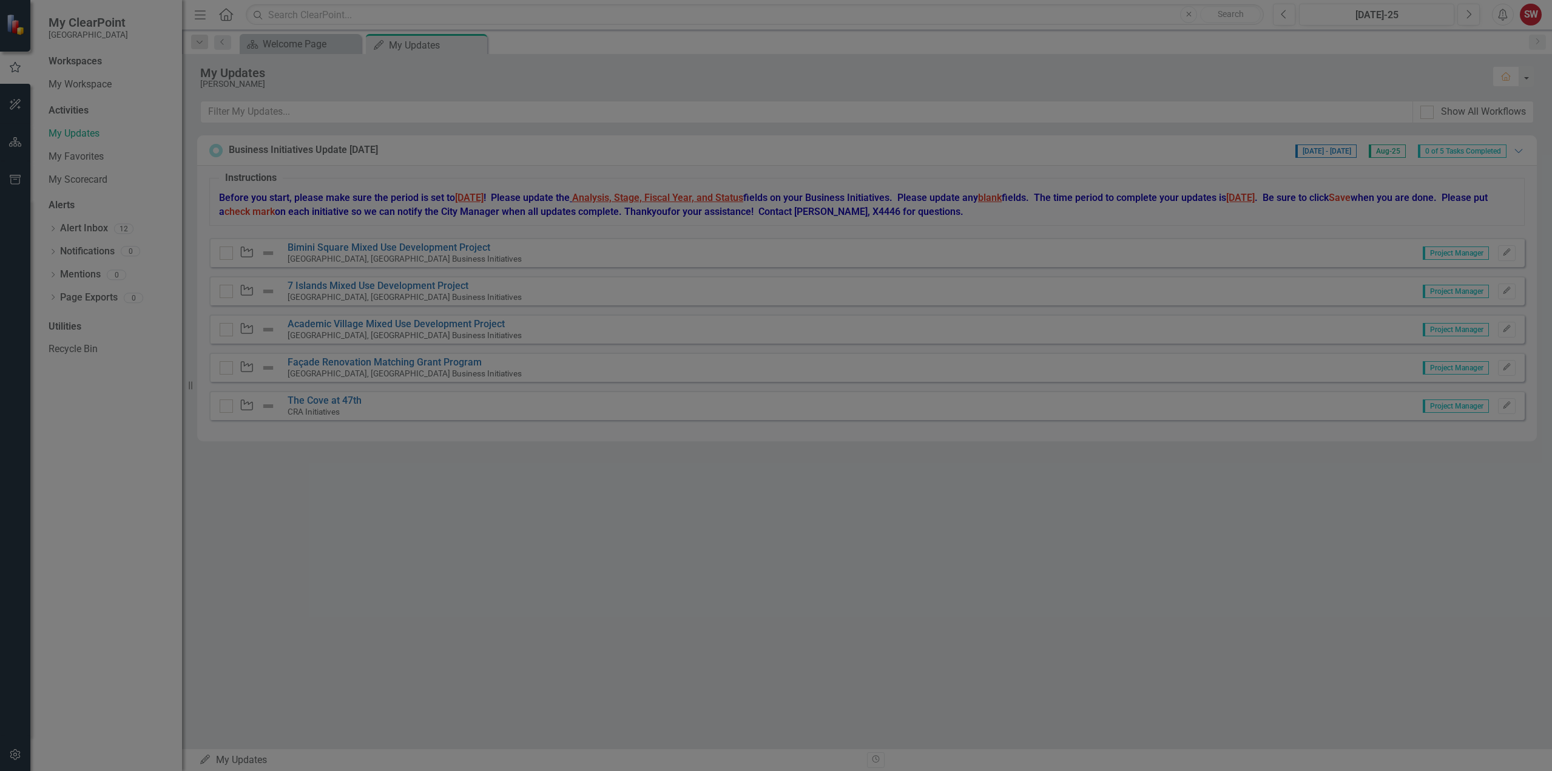
checkbox input "true"
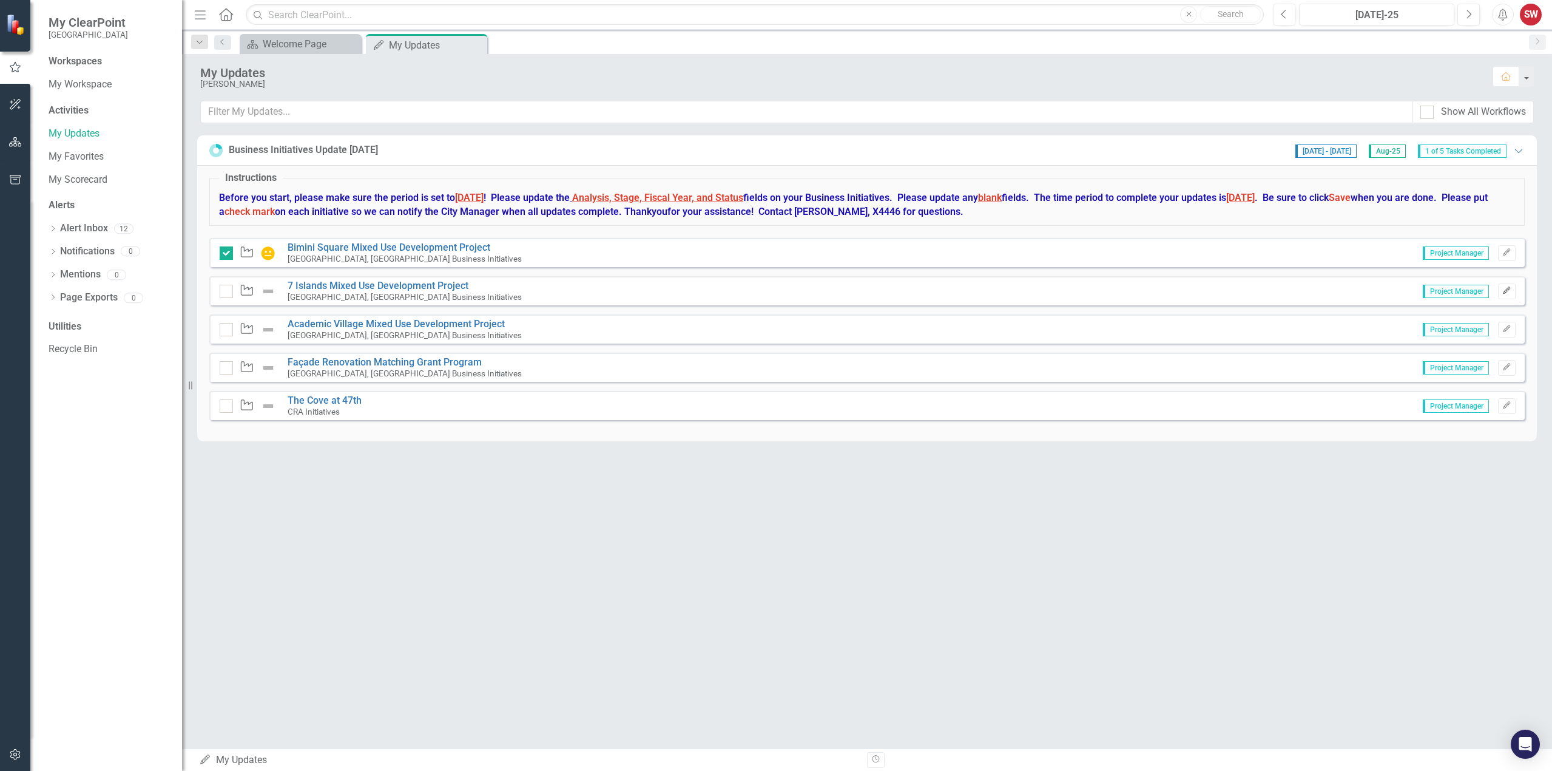
click at [1507, 291] on icon "Edit" at bounding box center [1506, 290] width 9 height 7
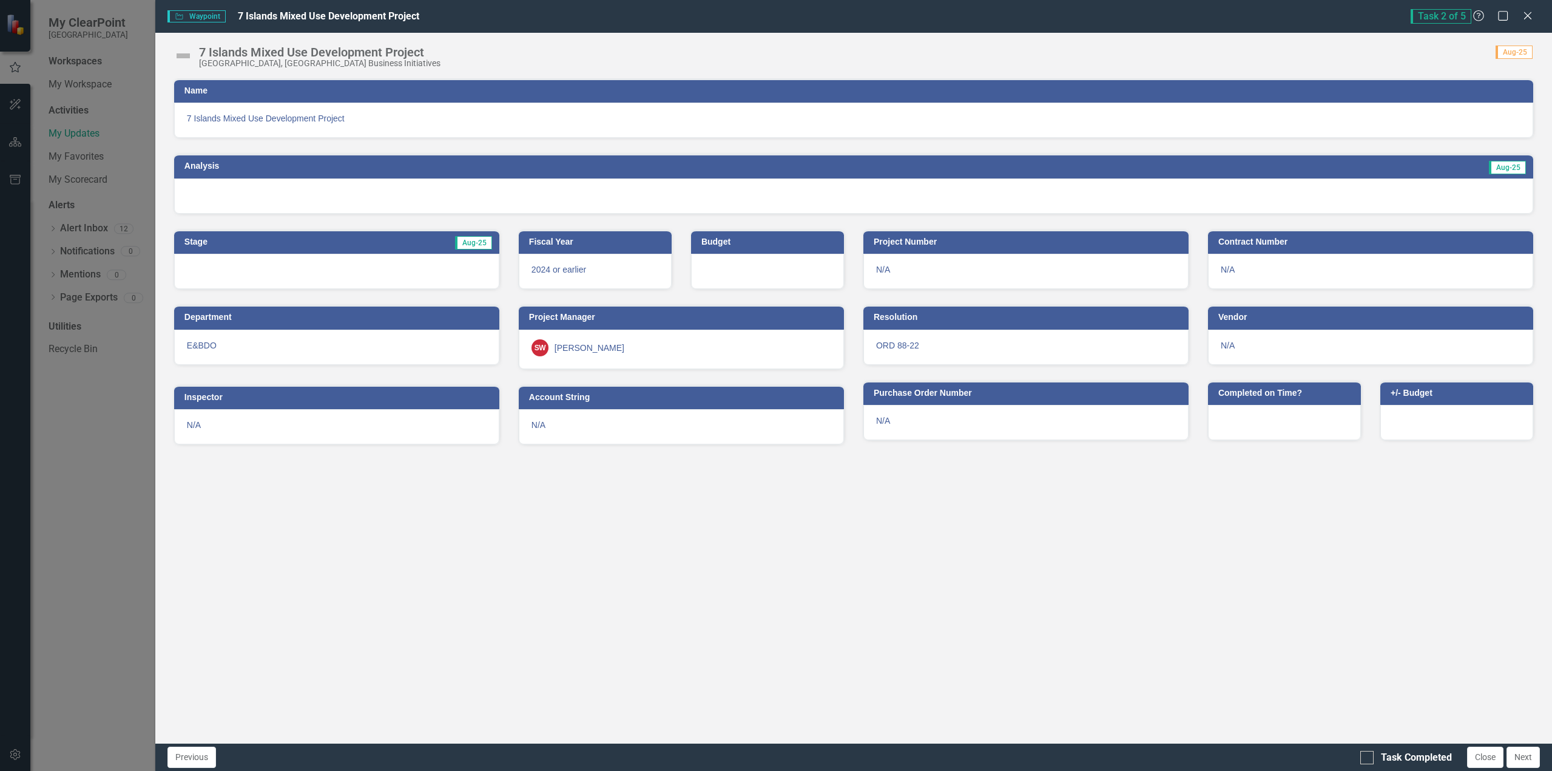
click at [186, 56] on img at bounding box center [183, 55] width 19 height 19
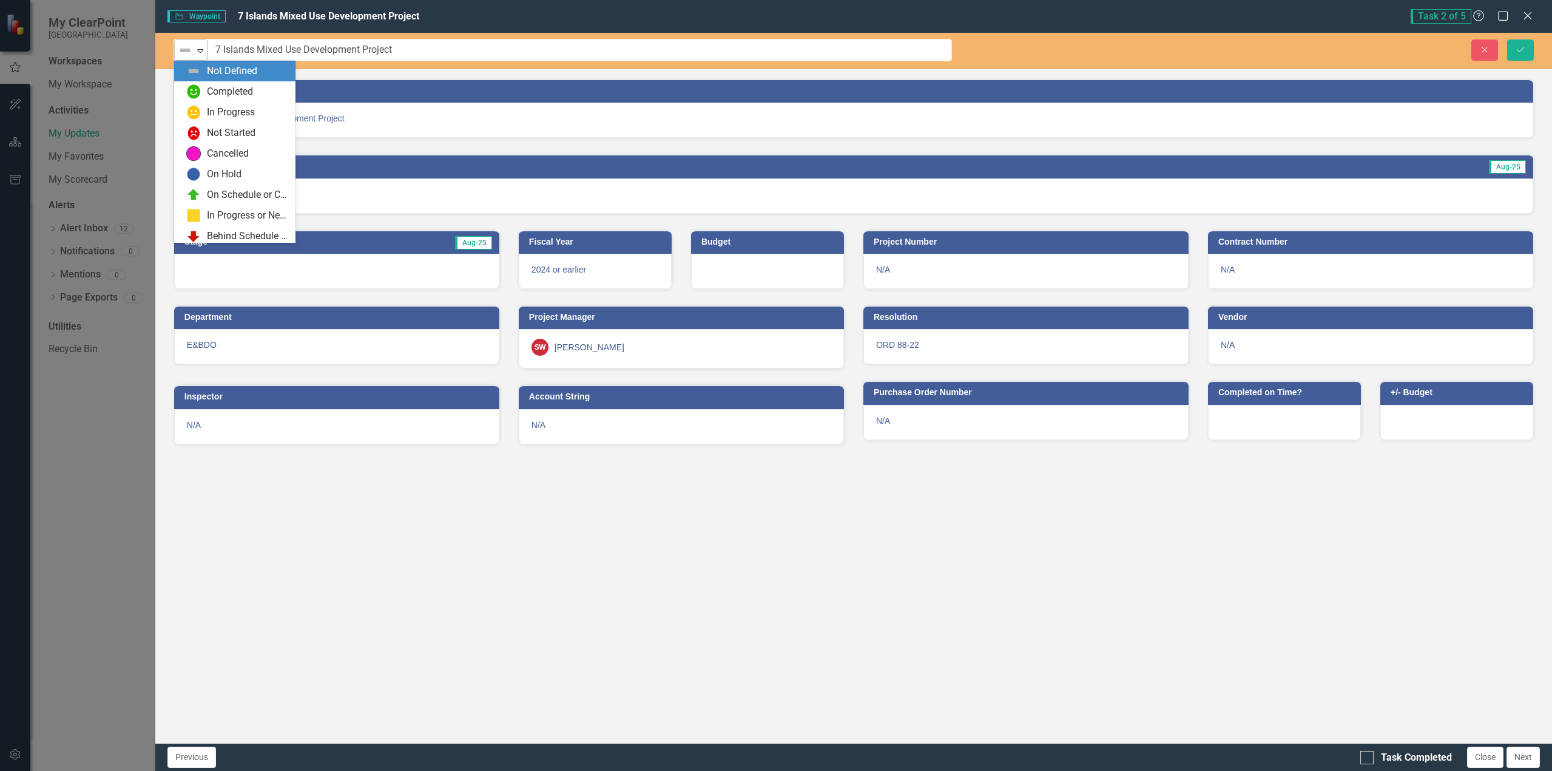
click at [204, 52] on icon "Expand" at bounding box center [200, 51] width 12 height 10
click at [208, 107] on div "In Progress" at bounding box center [231, 113] width 48 height 14
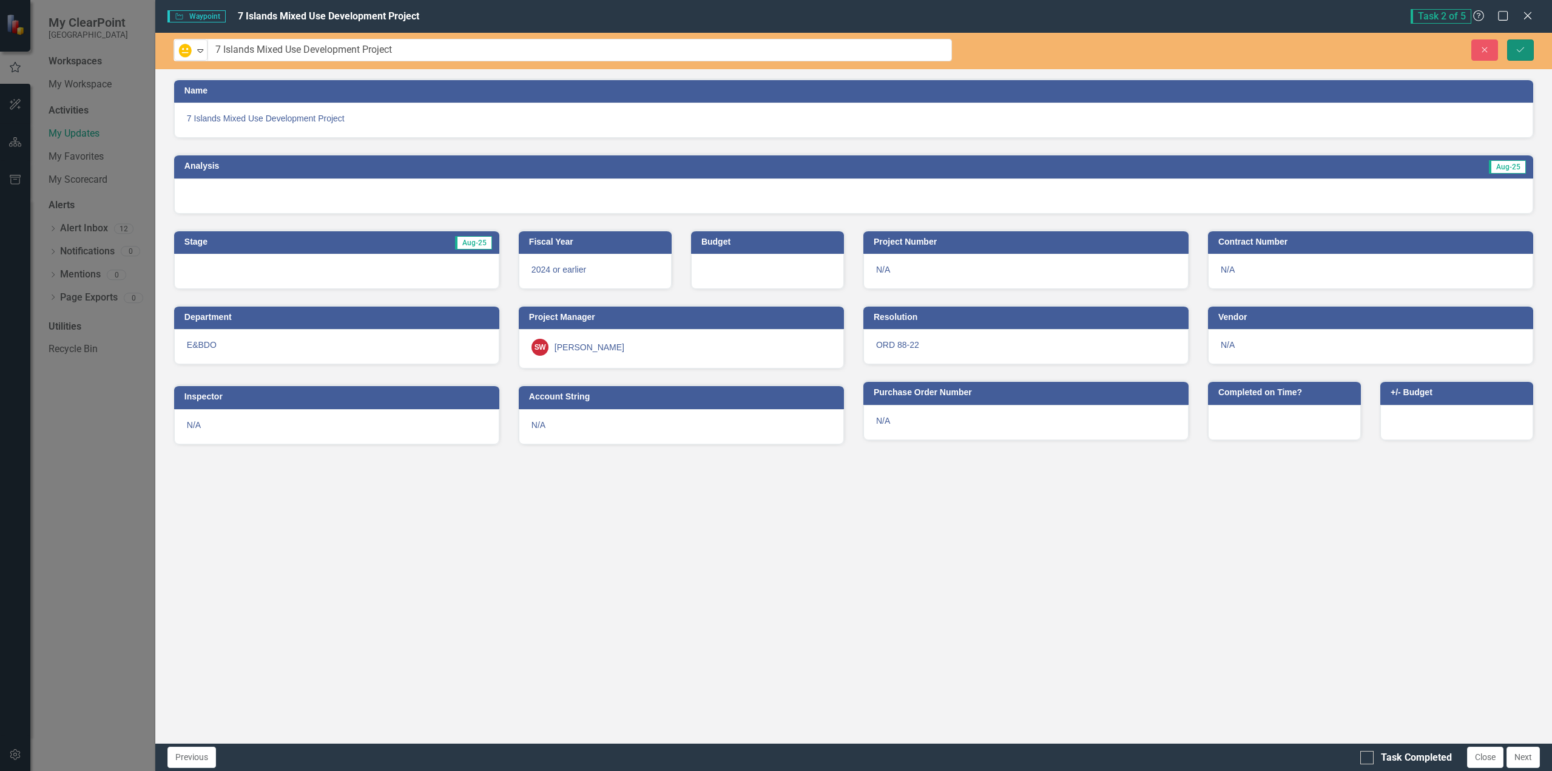
click at [1524, 48] on icon "submit" at bounding box center [1520, 49] width 7 height 5
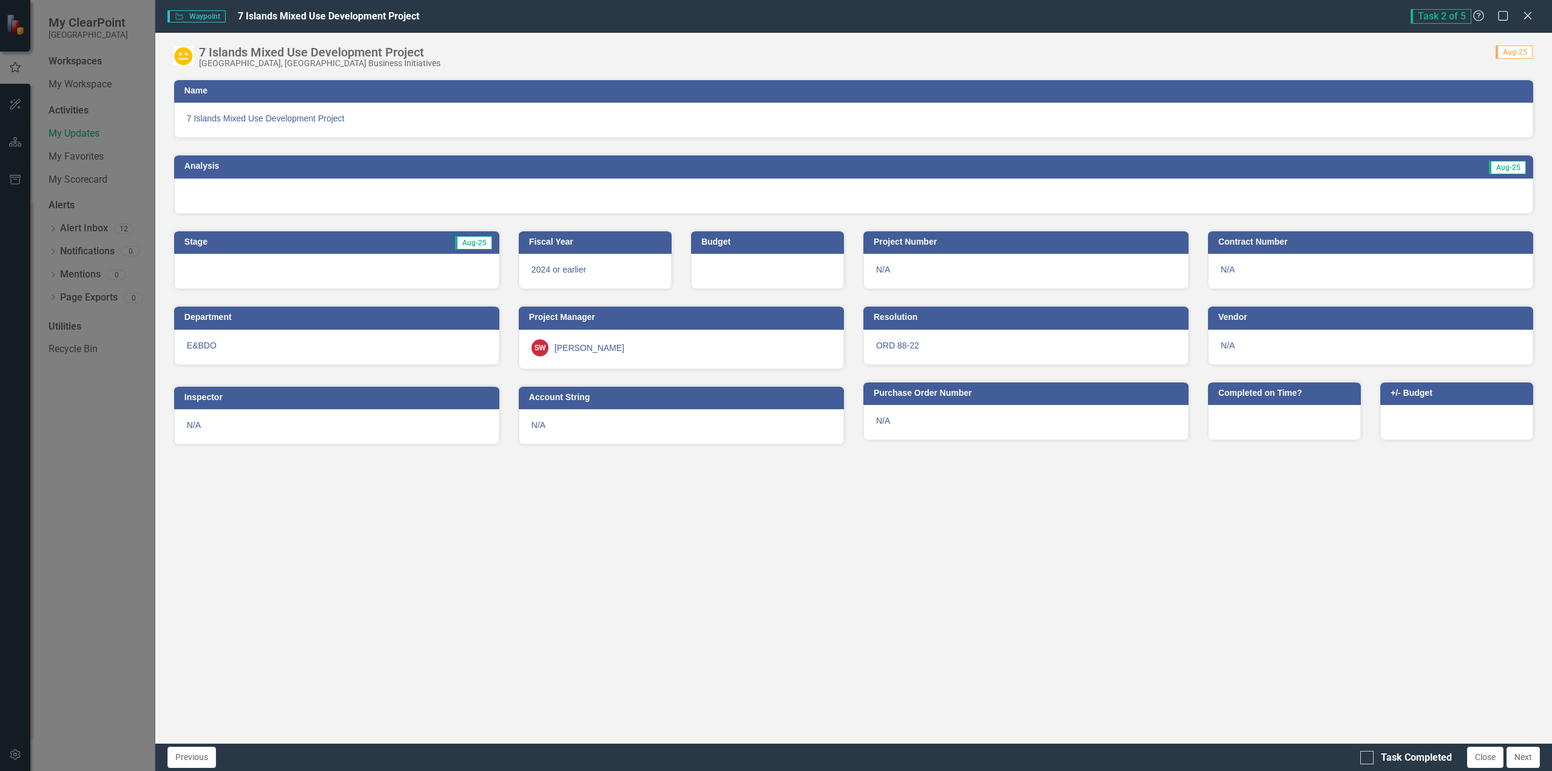
click at [1479, 172] on td "Aug-25" at bounding box center [1176, 167] width 701 height 18
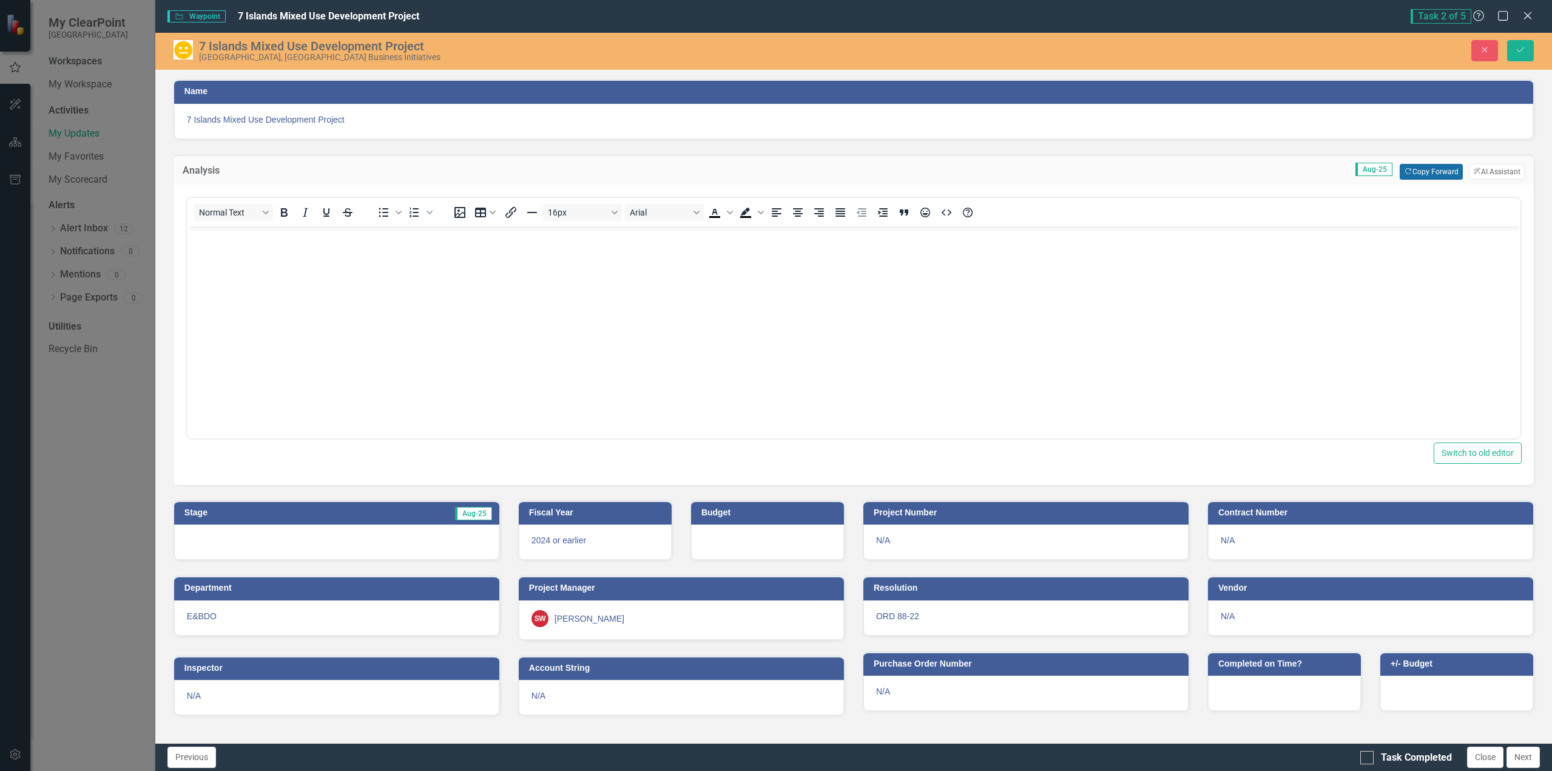
click at [1416, 170] on button "Copy Forward Copy Forward" at bounding box center [1431, 172] width 62 height 16
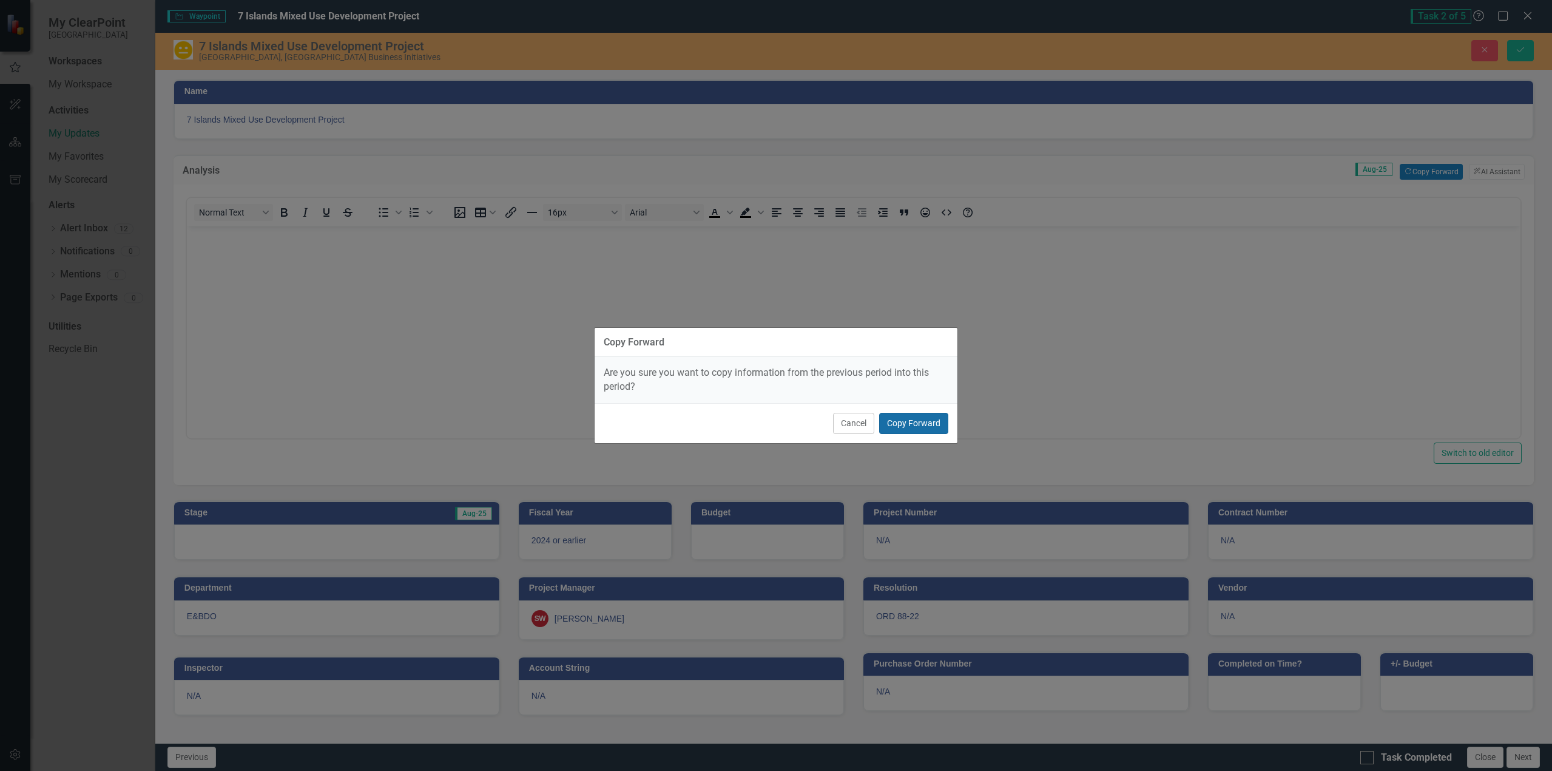
click at [918, 420] on button "Copy Forward" at bounding box center [913, 423] width 69 height 21
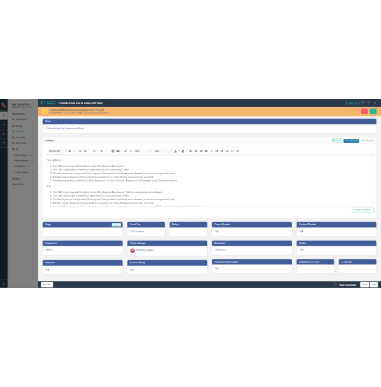
scroll to position [178, 0]
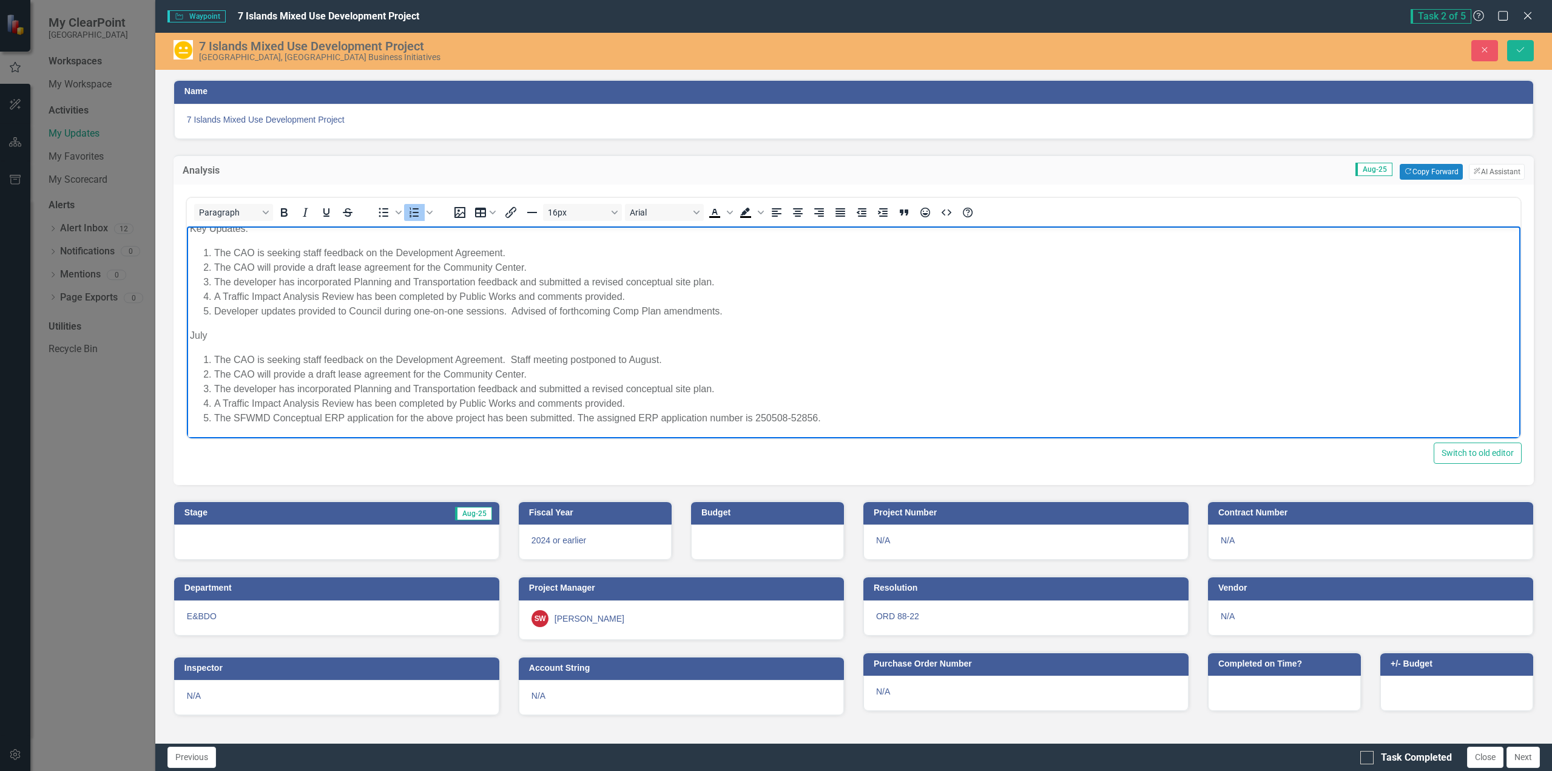
click at [507, 252] on li "The CAO is seeking staff feedback on the Development Agreement." at bounding box center [865, 252] width 1303 height 15
click at [821, 416] on li "The SFWMD Conceptual ERP application for the above project has been submitted. …" at bounding box center [865, 417] width 1303 height 15
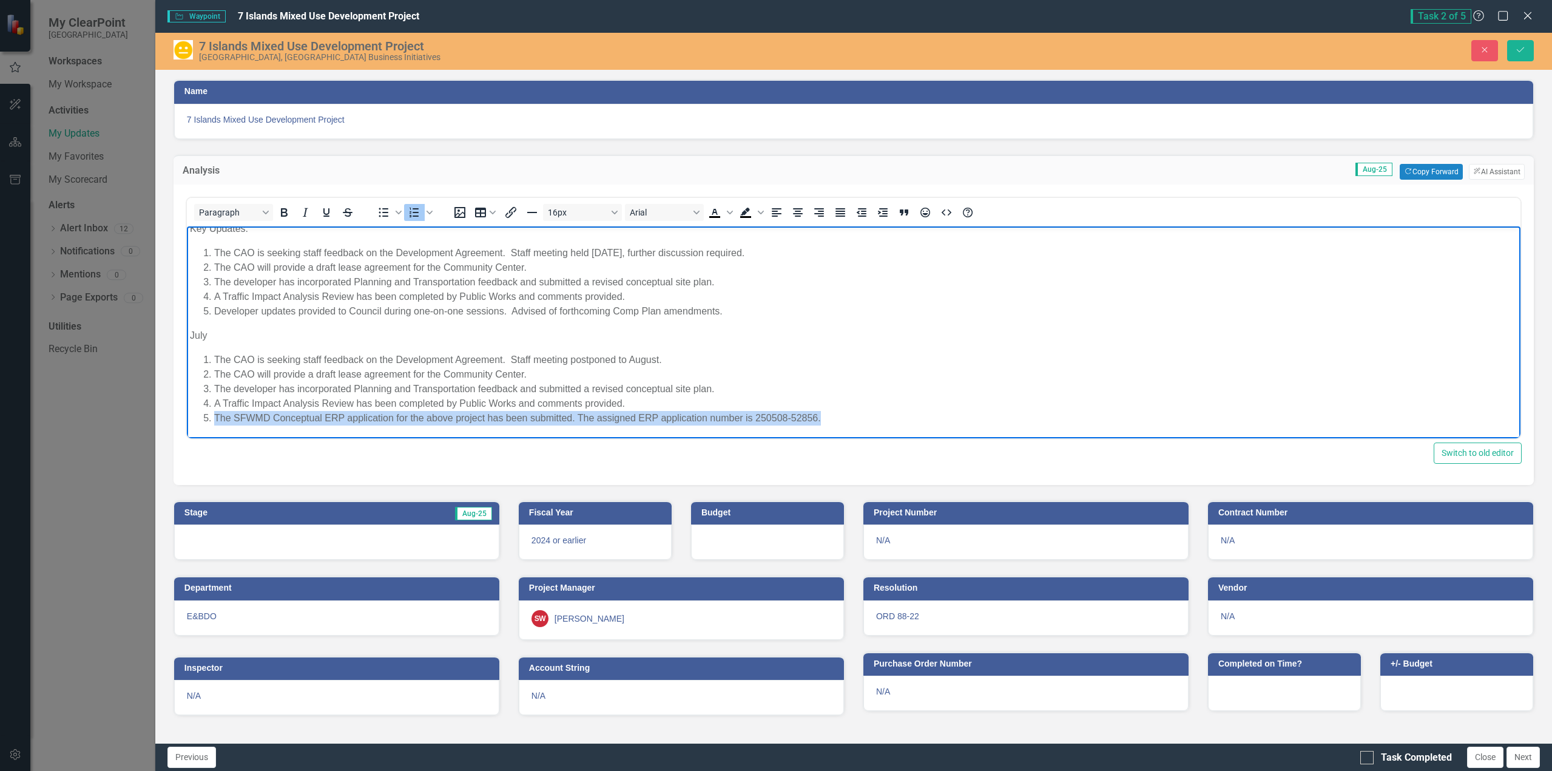
drag, startPoint x: 823, startPoint y: 416, endPoint x: 201, endPoint y: 427, distance: 621.4
click at [201, 427] on body "On [DATE], City Council approved a Purchase and Sale Agreement with [GEOGRAPHIC…" at bounding box center [853, 243] width 1334 height 390
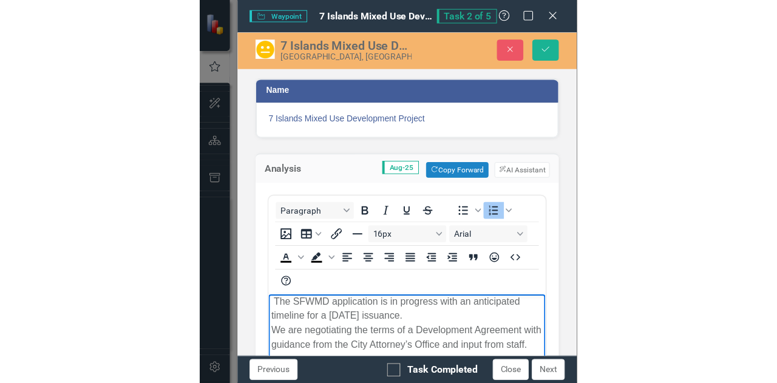
scroll to position [366, 0]
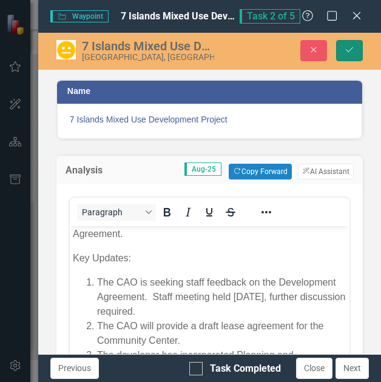
click at [347, 52] on icon "Save" at bounding box center [349, 50] width 11 height 8
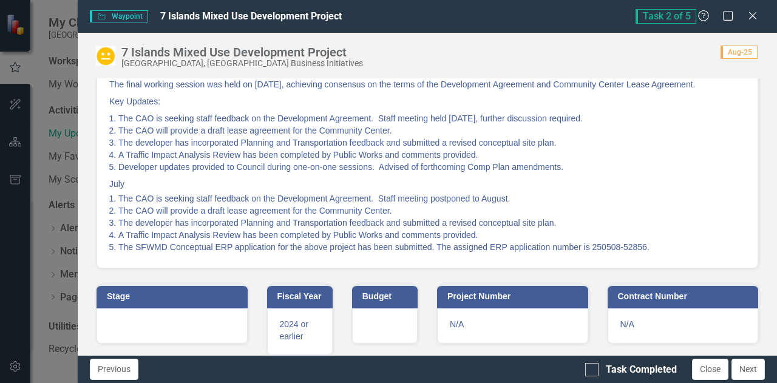
scroll to position [422, 0]
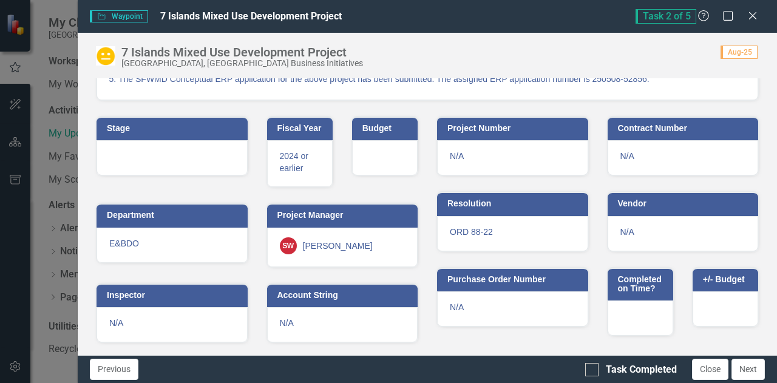
drag, startPoint x: 772, startPoint y: 316, endPoint x: 764, endPoint y: 218, distance: 98.6
click at [764, 218] on div "Name 7 Islands Mixed Use Development Project Analysis Aug-25 On [DATE], City Co…" at bounding box center [427, 2] width 699 height 706
click at [698, 371] on button "Close" at bounding box center [710, 369] width 36 height 21
